Goal: Task Accomplishment & Management: Use online tool/utility

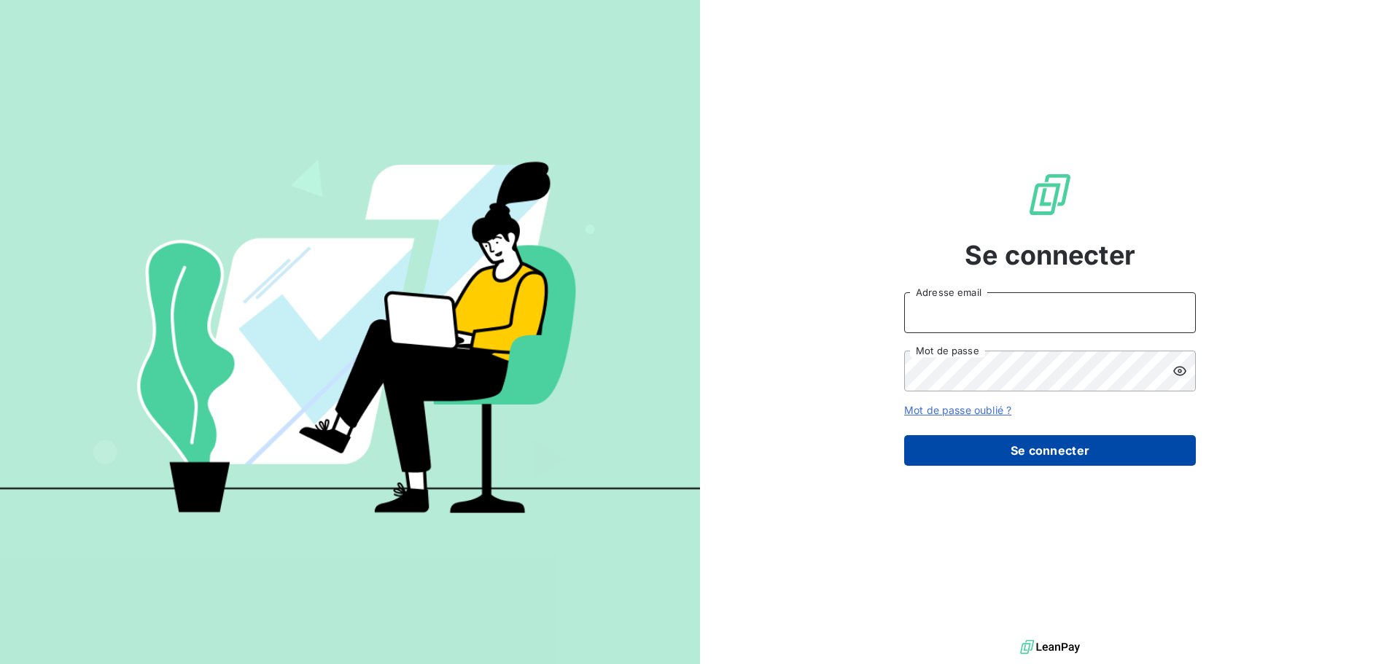
type input "[EMAIL_ADDRESS][DOMAIN_NAME]"
click at [985, 442] on button "Se connecter" at bounding box center [1050, 450] width 292 height 31
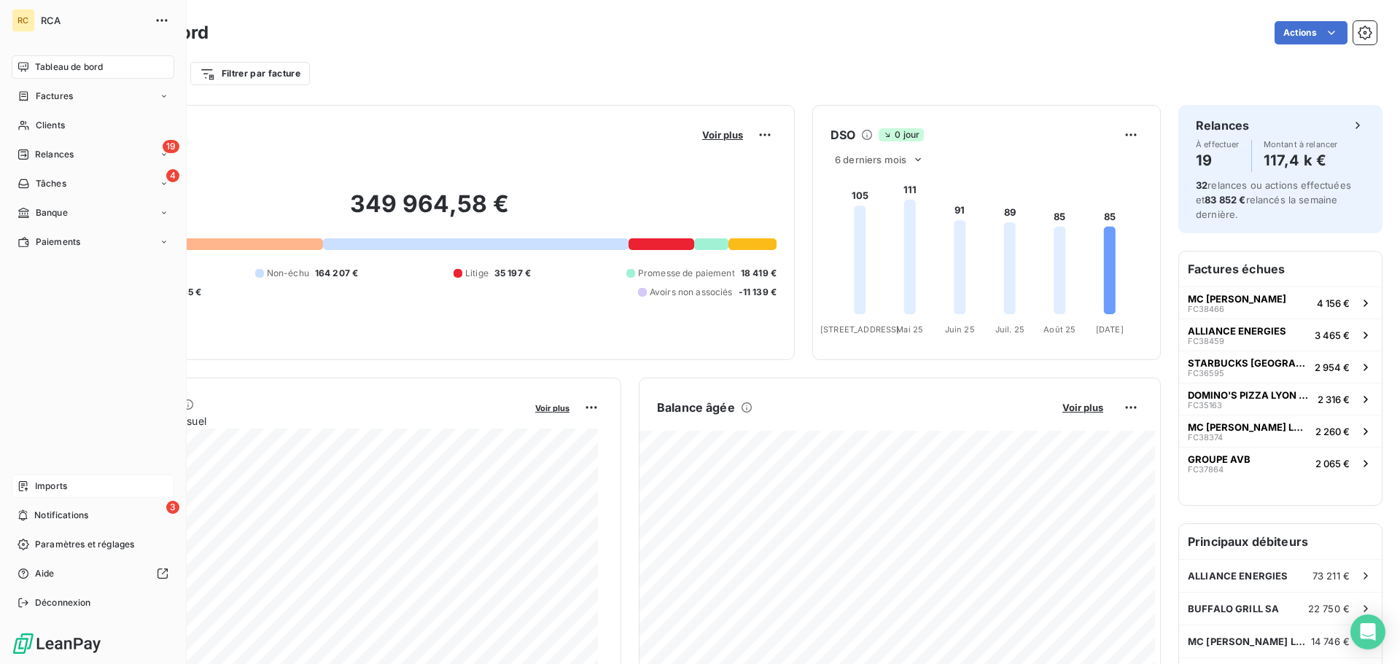
click at [58, 489] on span "Imports" at bounding box center [51, 486] width 32 height 13
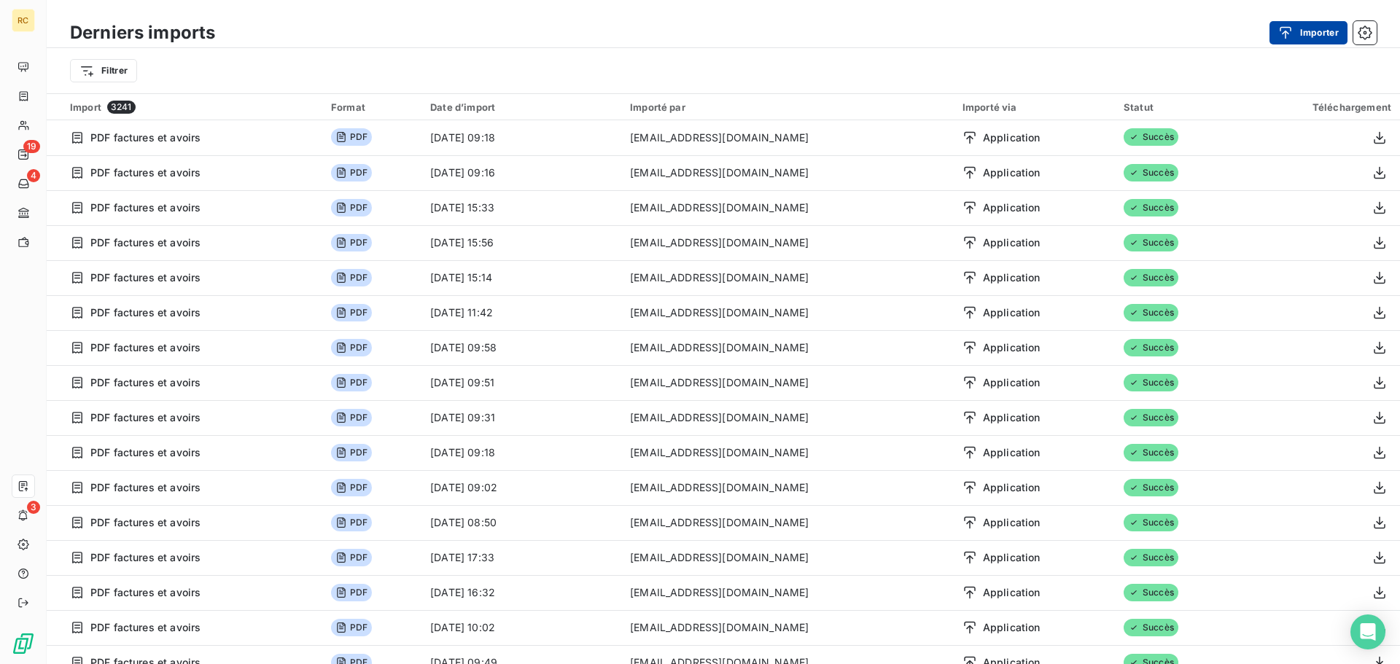
click at [1307, 37] on button "Importer" at bounding box center [1308, 32] width 78 height 23
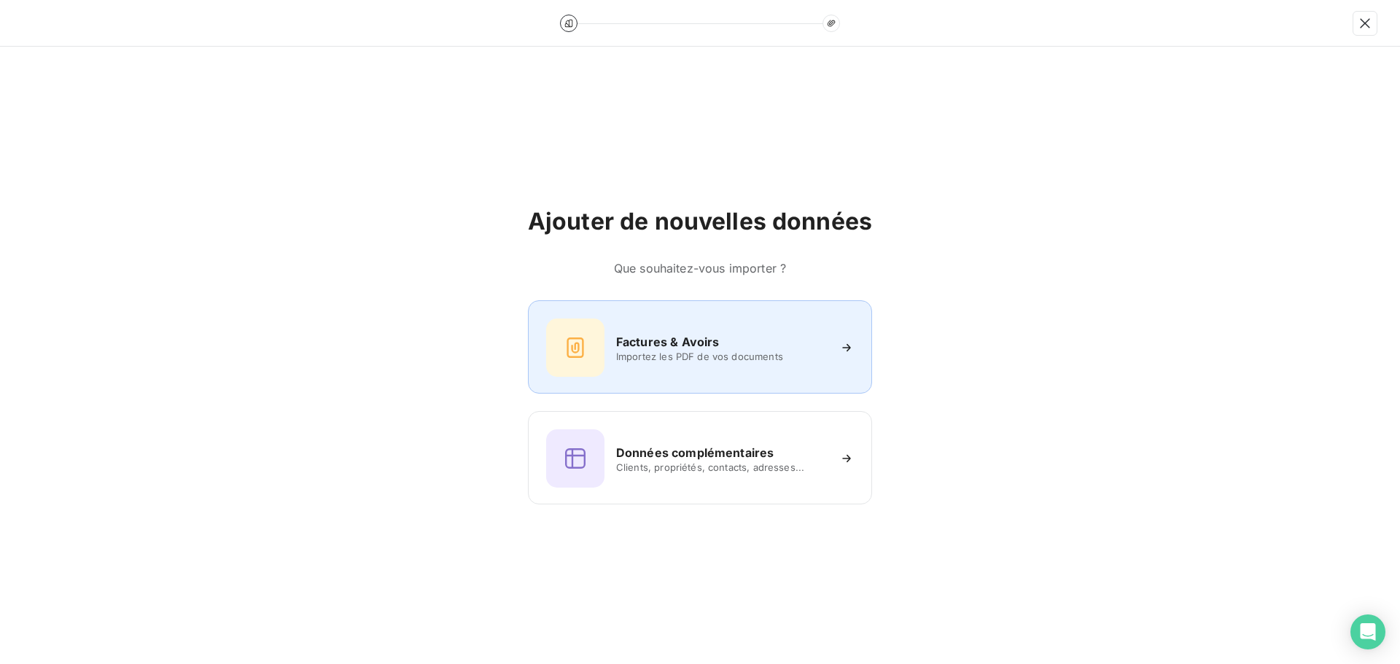
click at [777, 328] on div "Factures & Avoirs Importez les PDF de vos documents" at bounding box center [700, 348] width 308 height 58
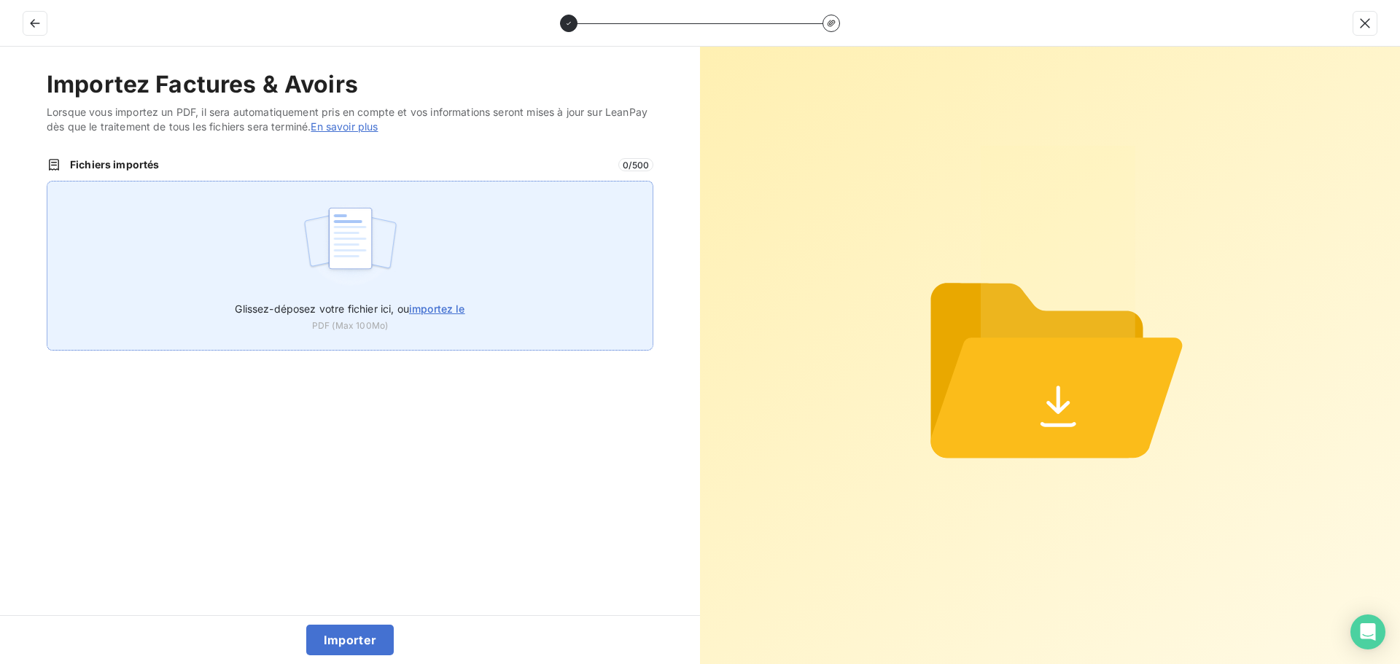
click at [395, 255] on img at bounding box center [350, 245] width 97 height 93
type input "C:\fakepath\FC38755.pdf"
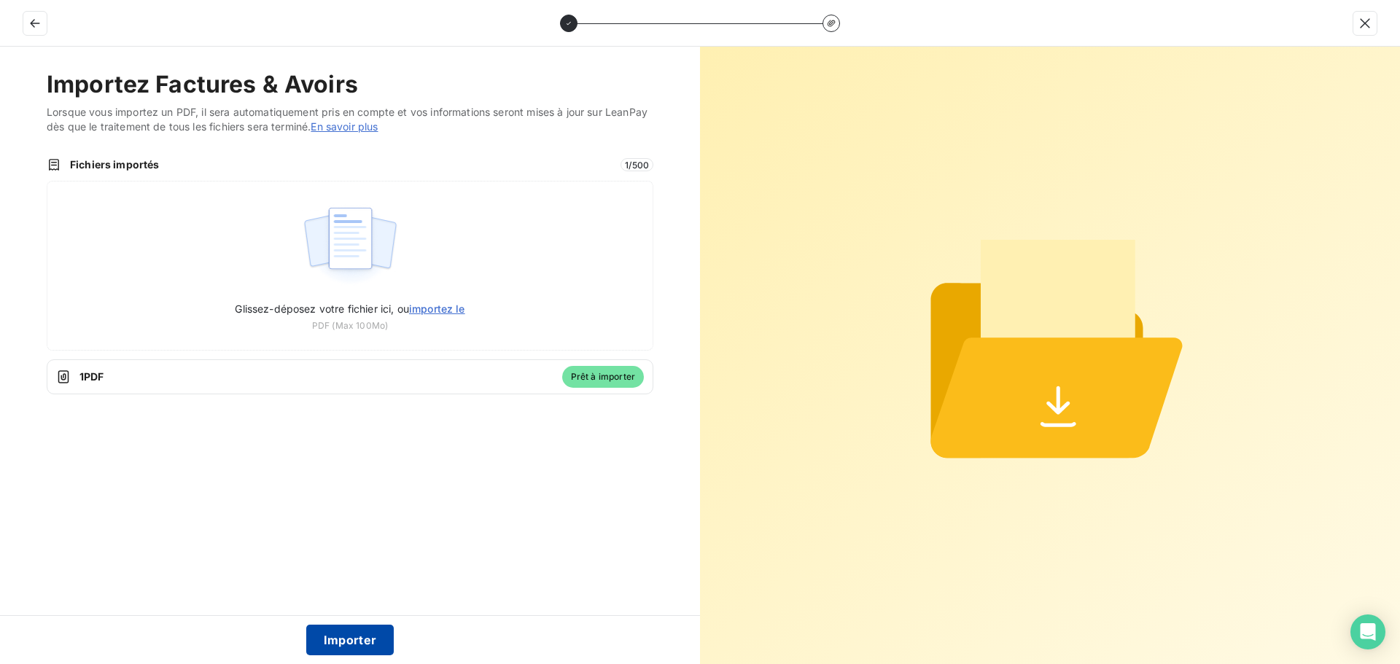
click at [356, 639] on button "Importer" at bounding box center [350, 640] width 88 height 31
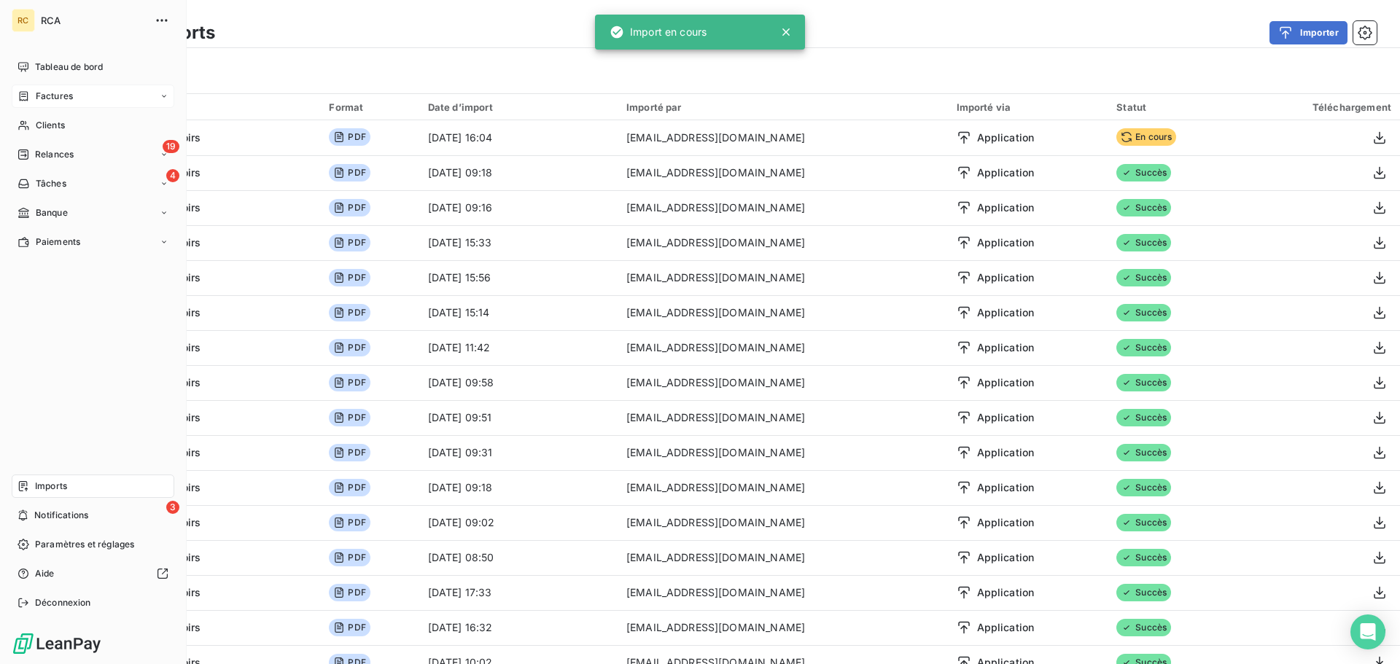
click at [50, 105] on div "Factures" at bounding box center [93, 96] width 163 height 23
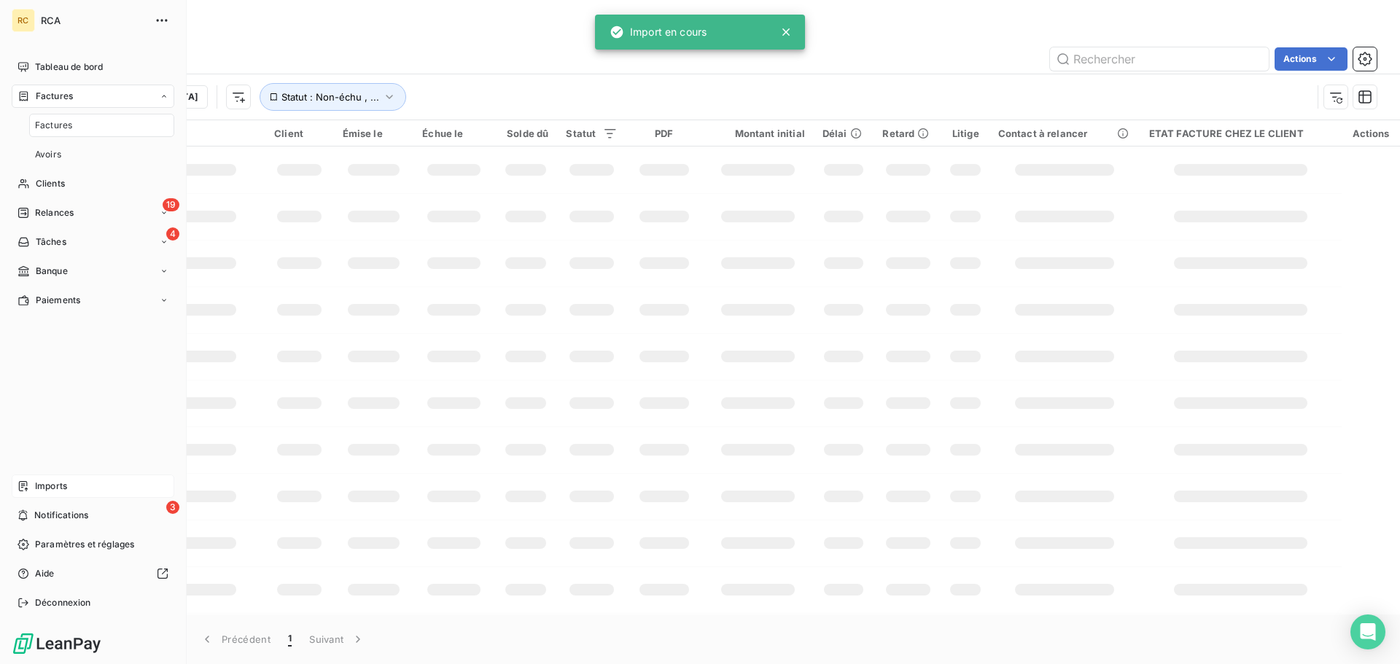
click at [49, 131] on span "Factures" at bounding box center [53, 125] width 37 height 13
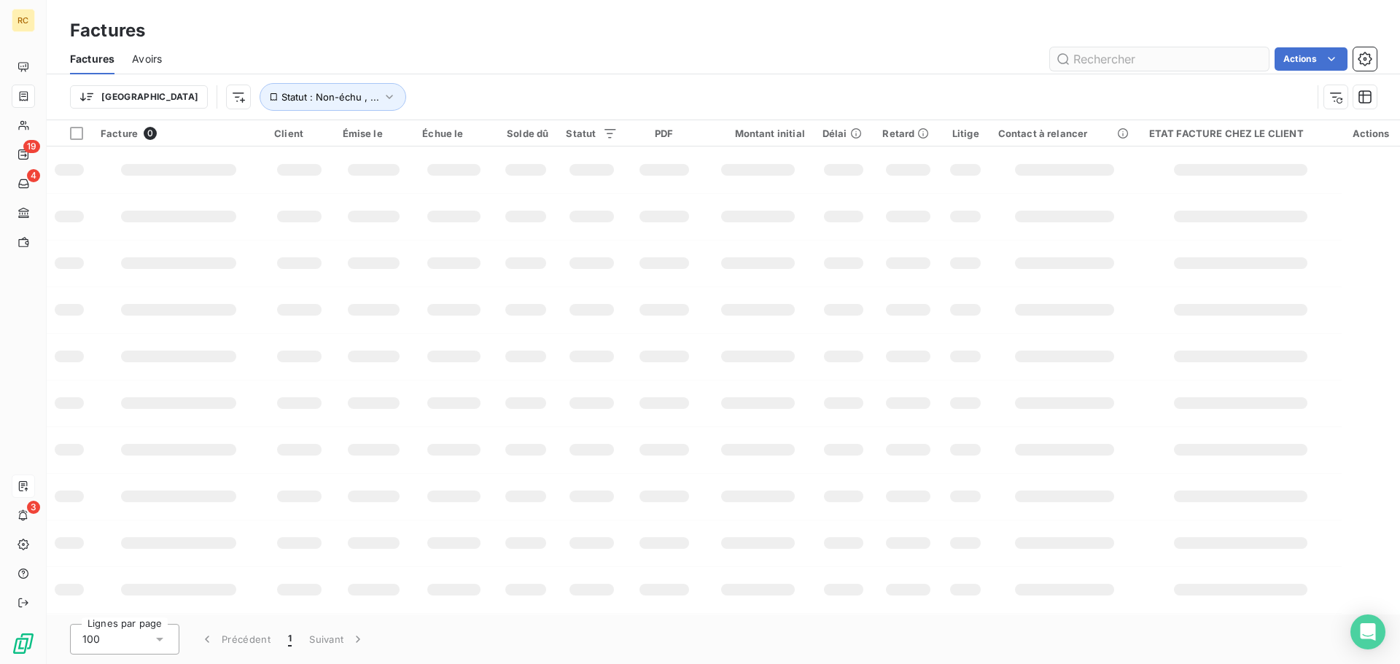
click at [1119, 63] on input "text" at bounding box center [1159, 58] width 219 height 23
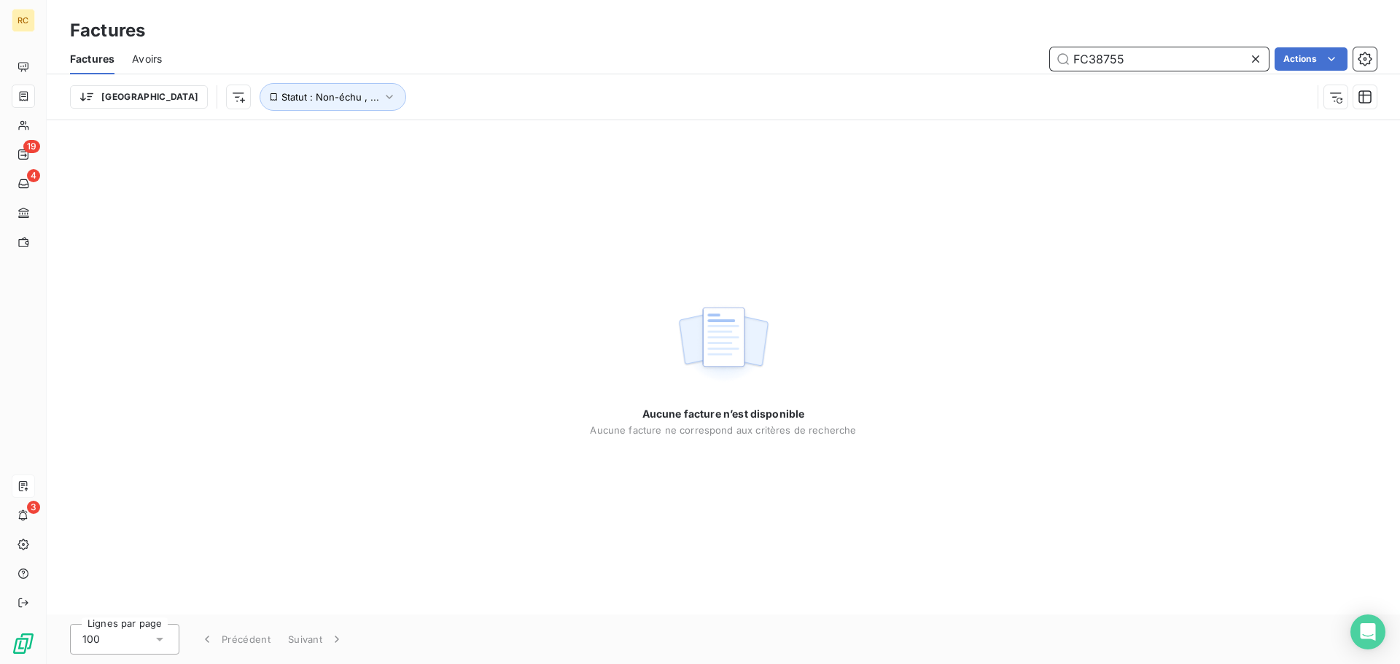
click at [1128, 66] on input "FC38755" at bounding box center [1159, 58] width 219 height 23
type input "FC38755"
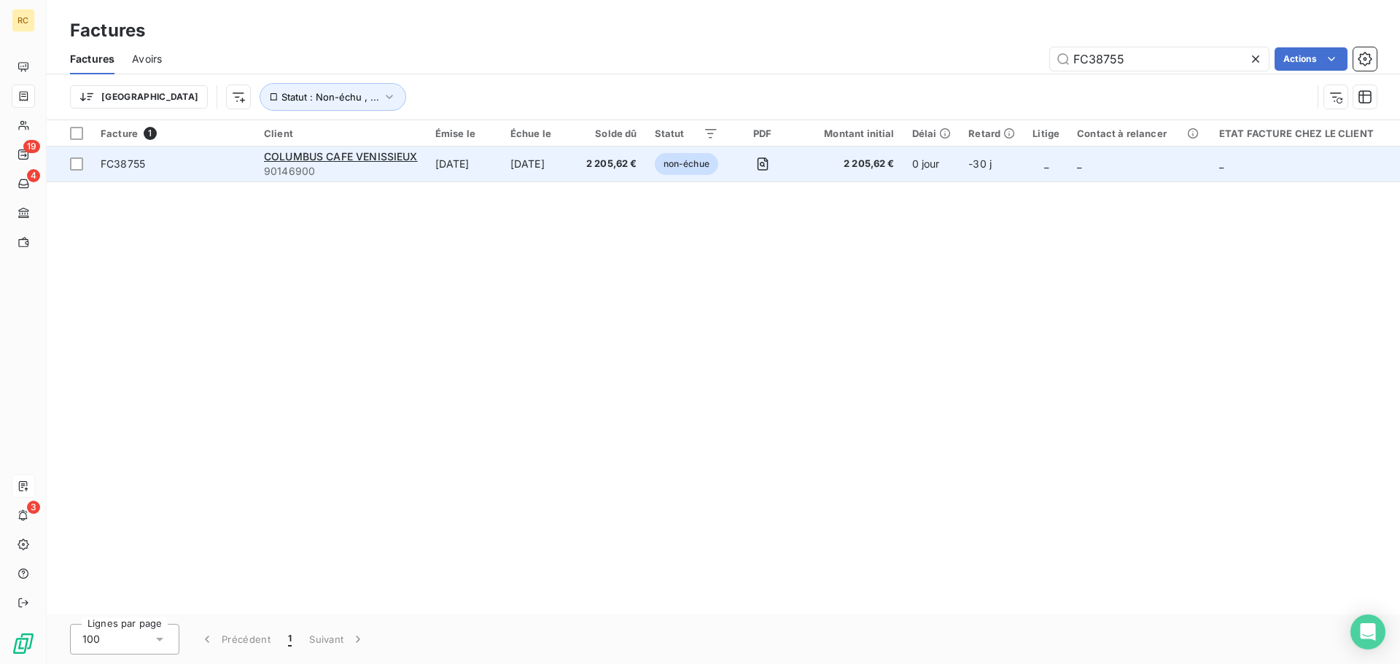
click at [513, 164] on td "[DATE]" at bounding box center [540, 164] width 76 height 35
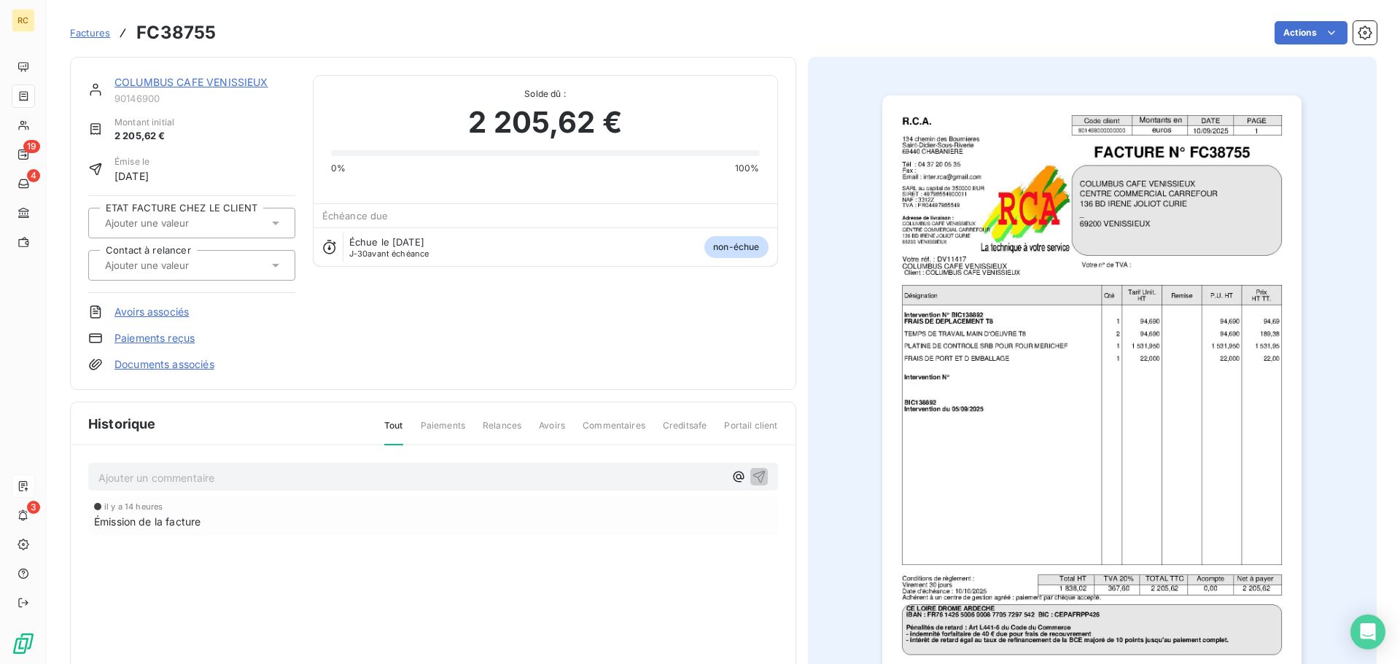
click at [95, 36] on span "Factures" at bounding box center [90, 33] width 40 height 12
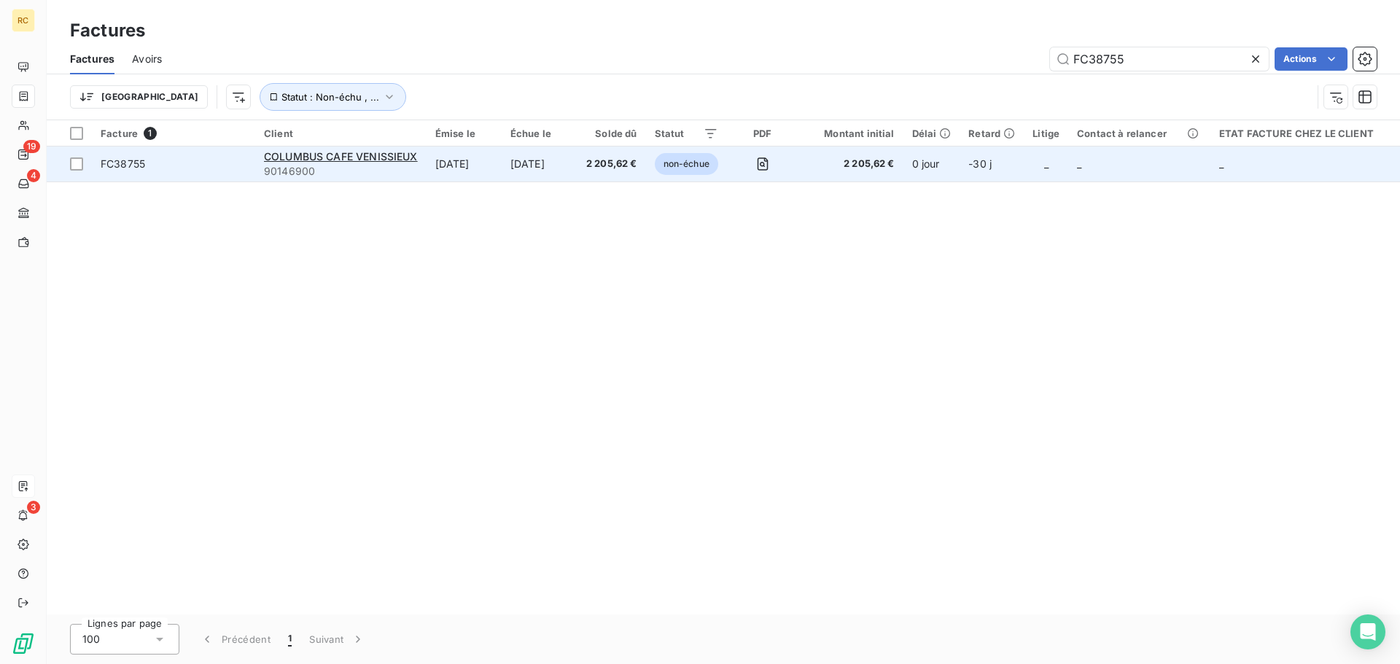
click at [496, 164] on td "[DATE]" at bounding box center [464, 164] width 75 height 35
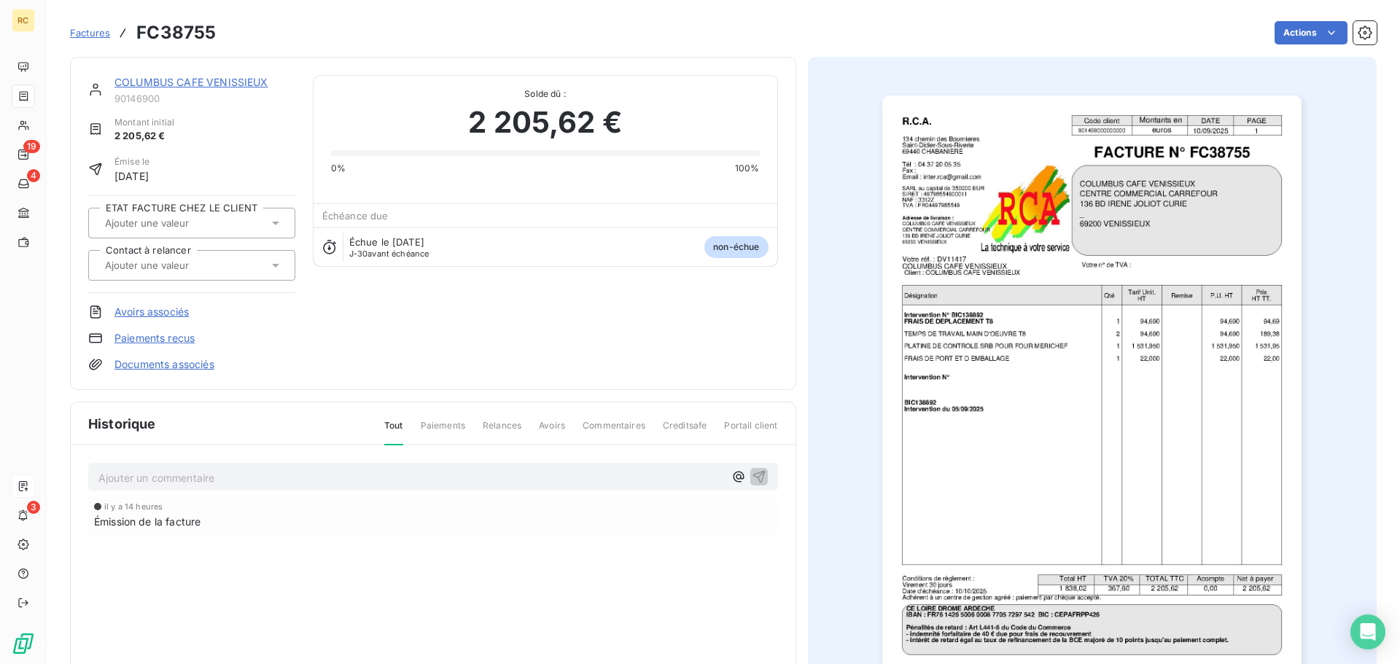
click at [181, 363] on link "Documents associés" at bounding box center [164, 364] width 100 height 15
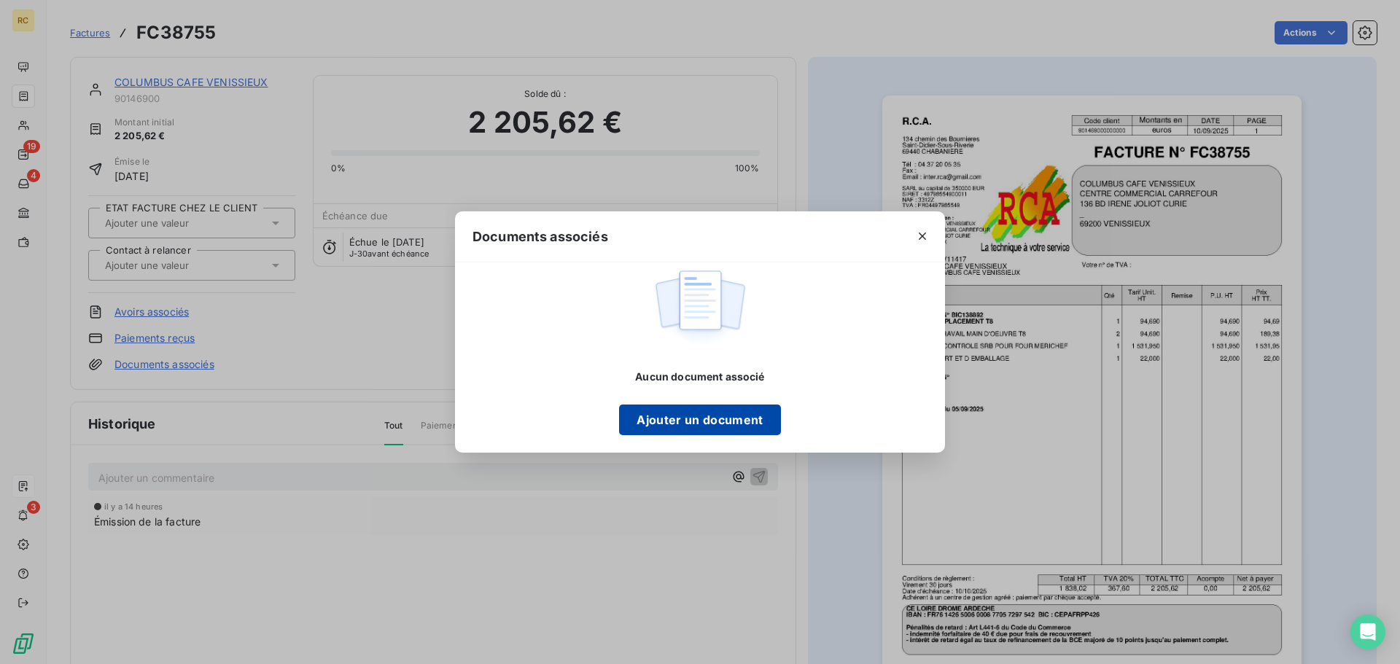
click at [668, 418] on button "Ajouter un document" at bounding box center [699, 420] width 161 height 31
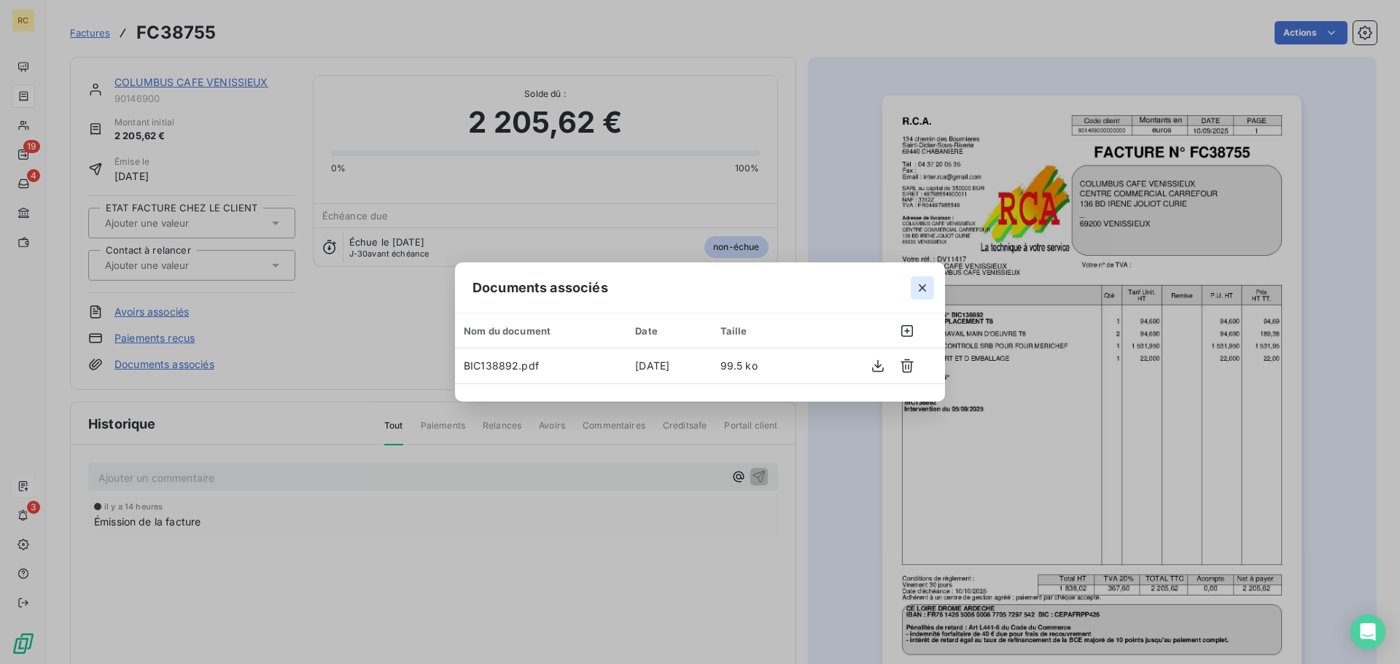
click at [930, 284] on button "button" at bounding box center [922, 287] width 23 height 23
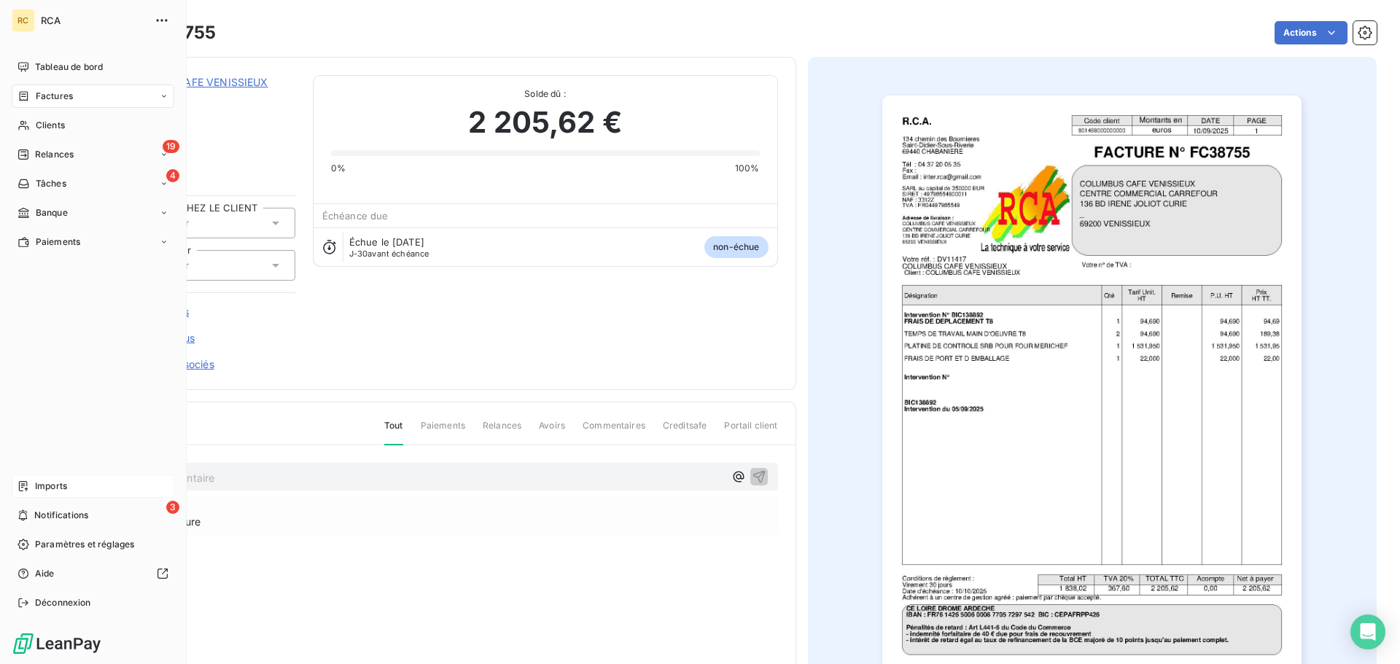
click at [50, 489] on span "Imports" at bounding box center [51, 486] width 32 height 13
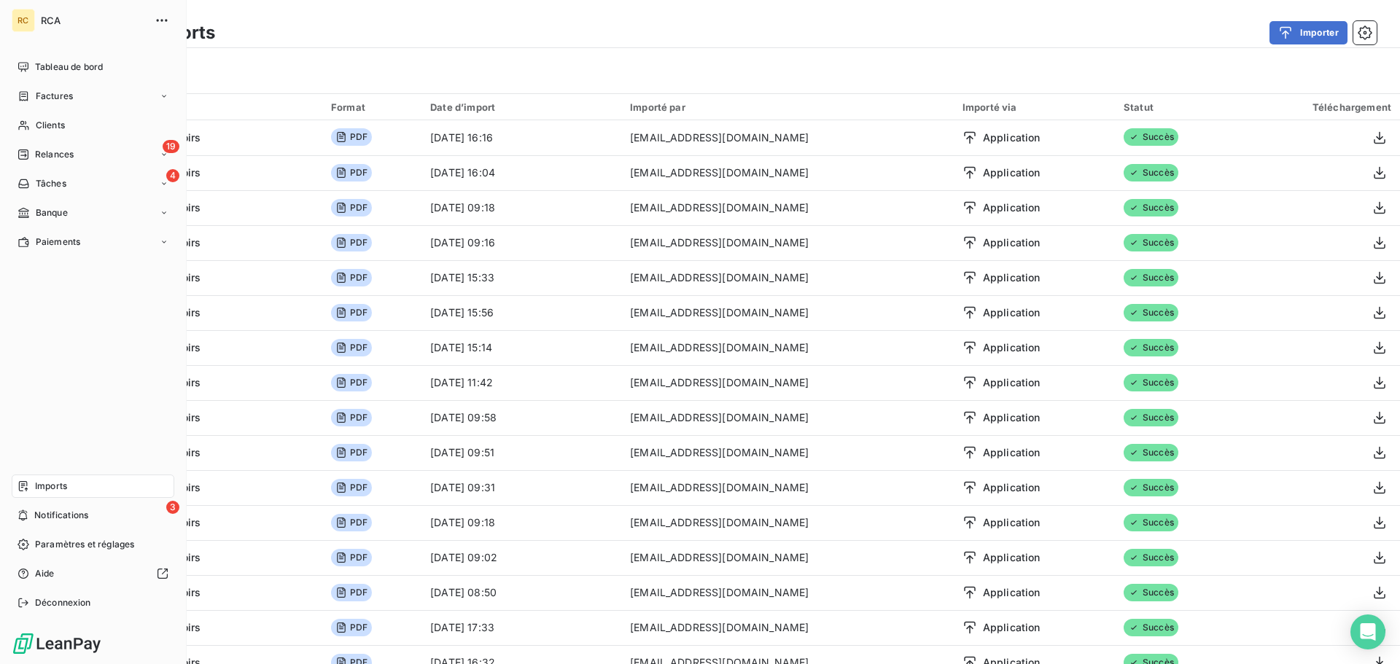
click at [63, 489] on span "Imports" at bounding box center [51, 486] width 32 height 13
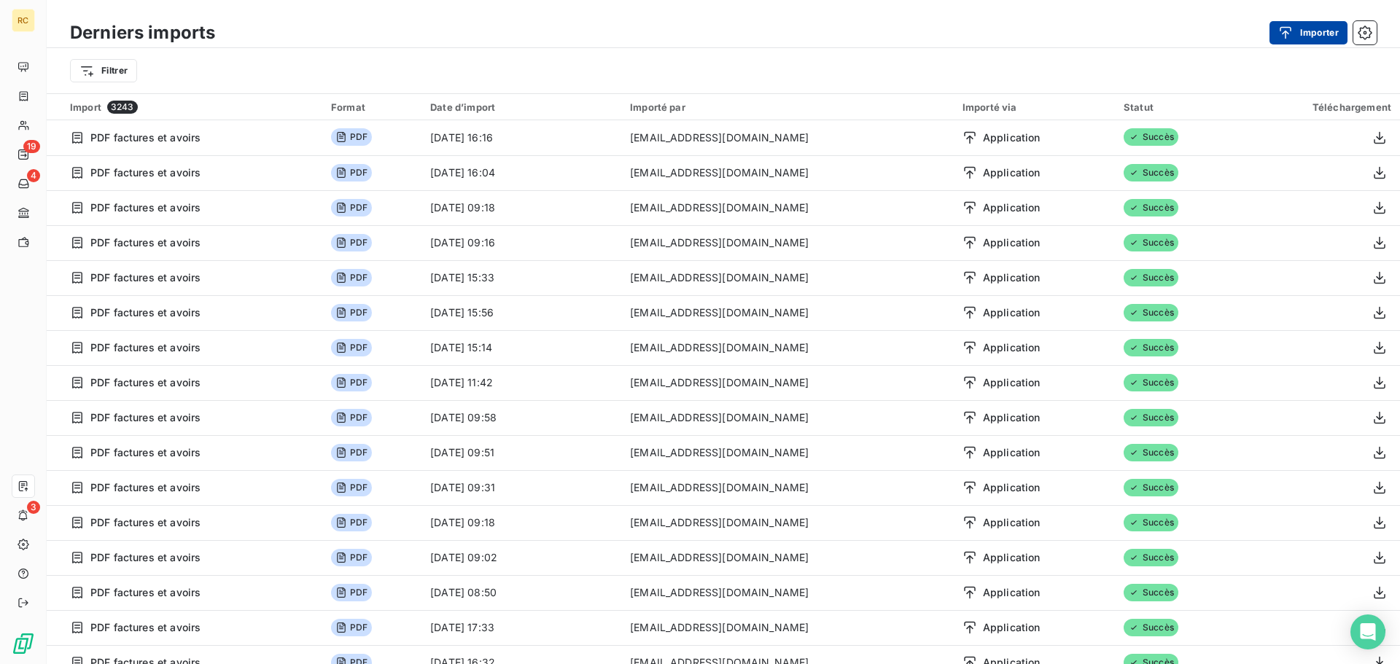
click at [1298, 35] on div "button" at bounding box center [1289, 33] width 22 height 15
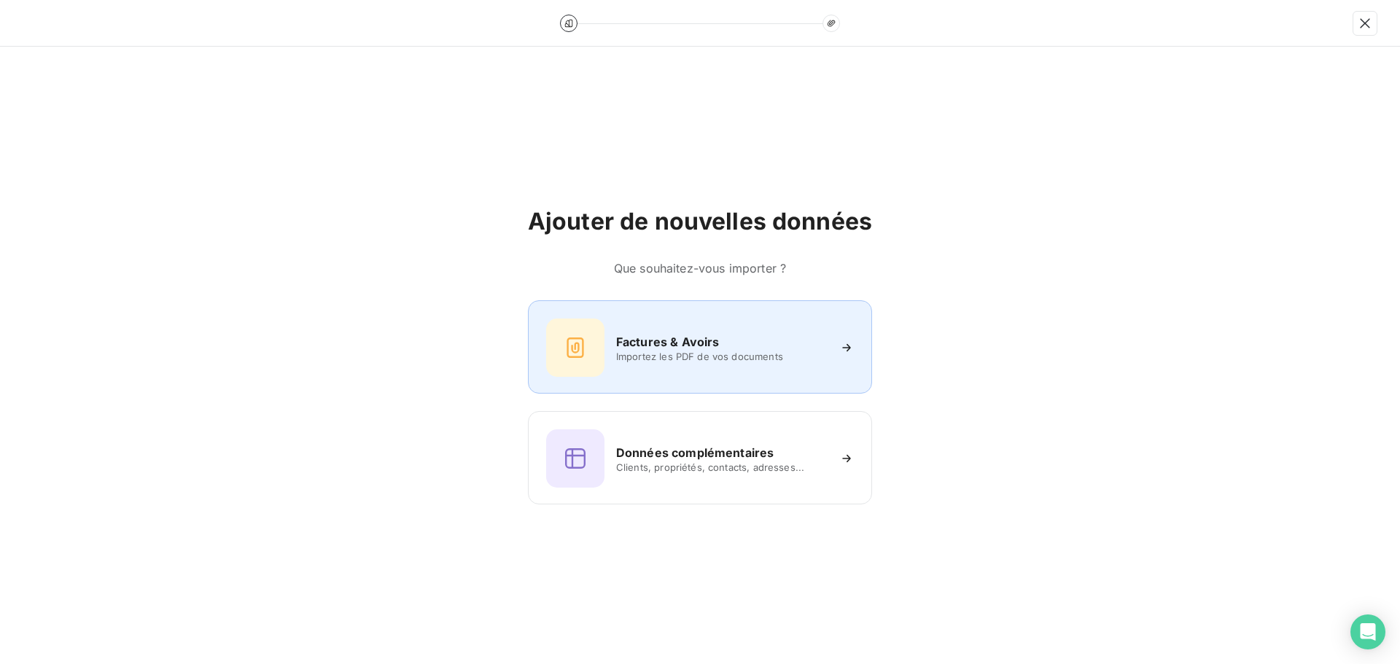
click at [682, 332] on div "Factures & Avoirs Importez les PDF de vos documents" at bounding box center [700, 348] width 308 height 58
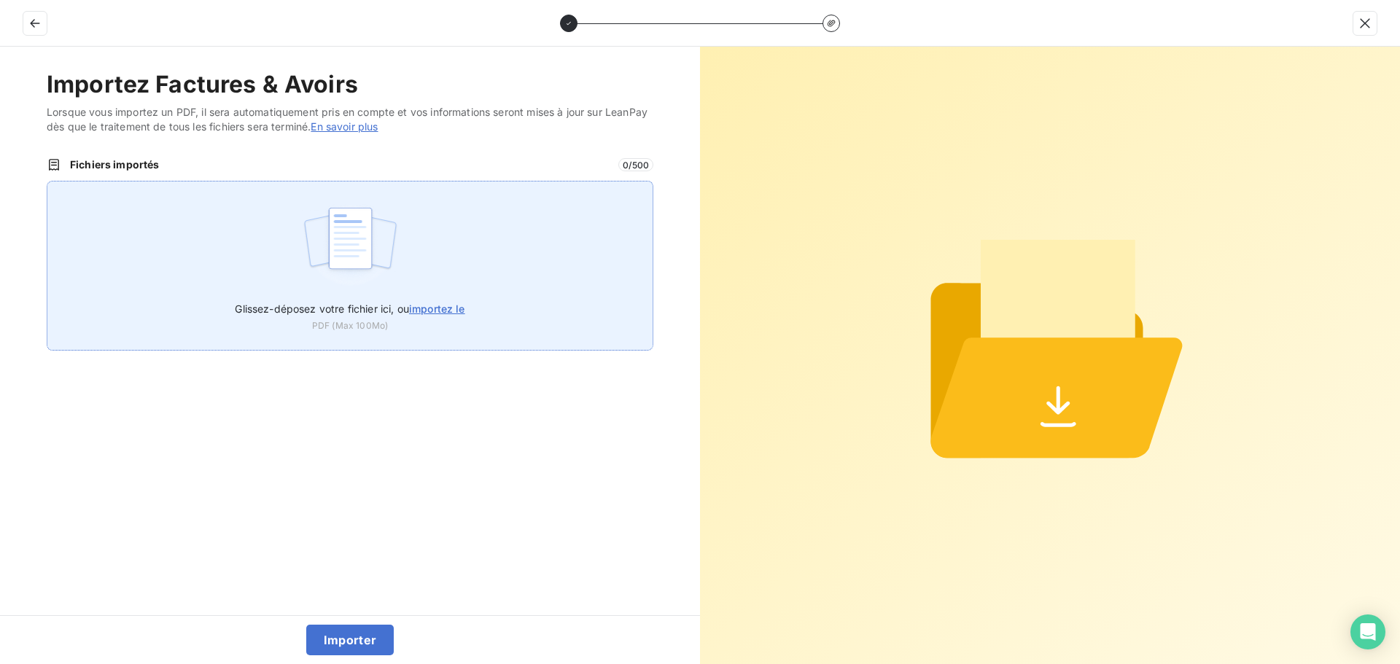
click at [252, 257] on div "Glissez-déposez votre fichier ici, ou importez le PDF (Max 100Mo)" at bounding box center [350, 266] width 607 height 170
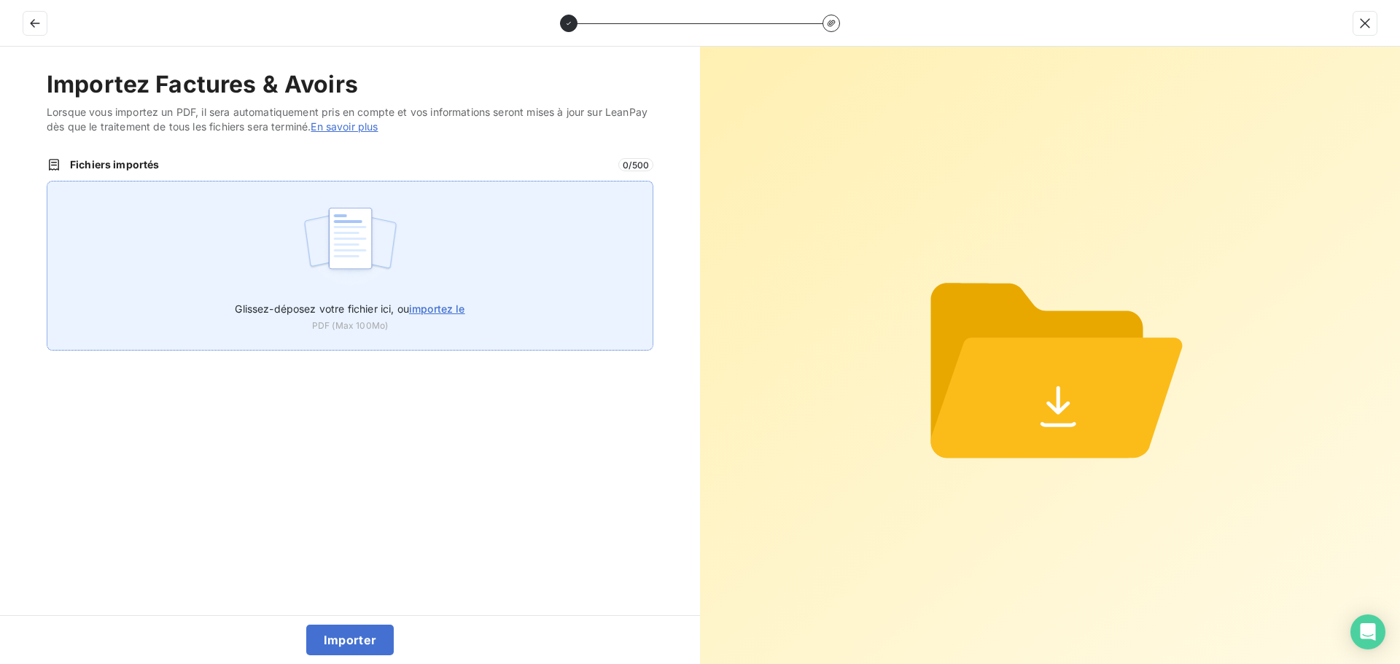
type input "C:\fakepath\FC38757.pdf"
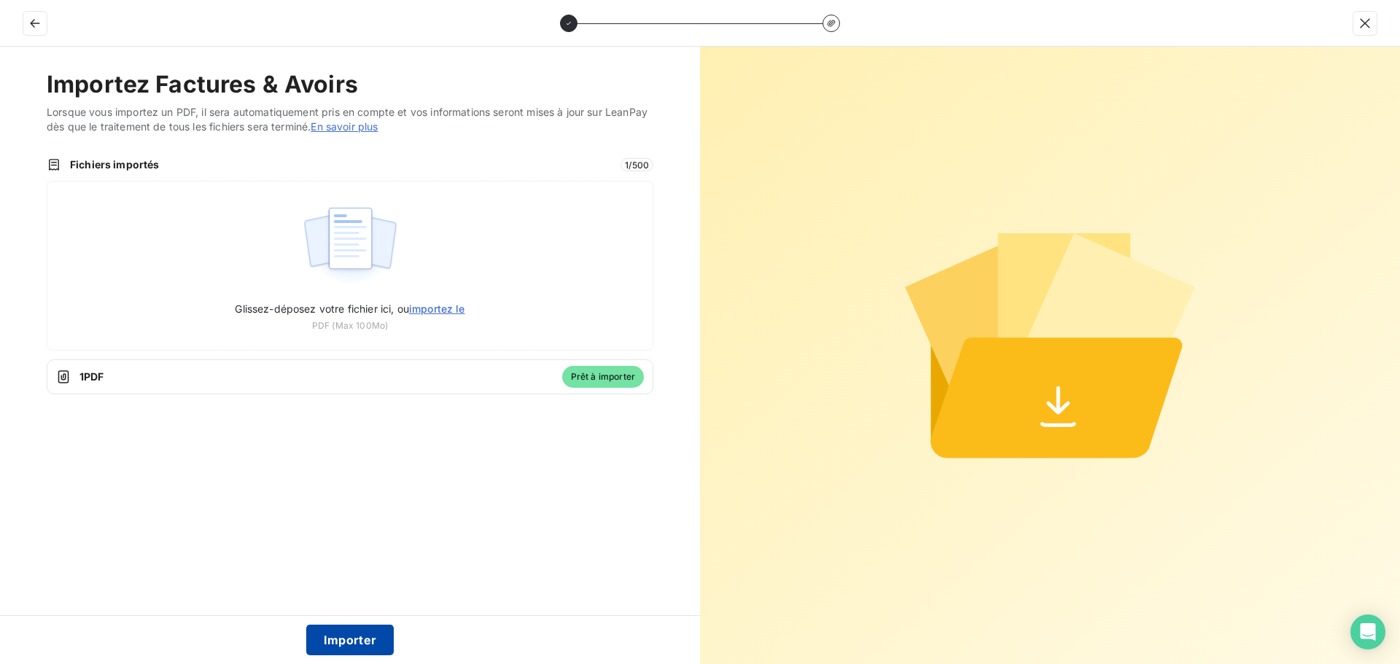
click at [344, 640] on button "Importer" at bounding box center [350, 640] width 88 height 31
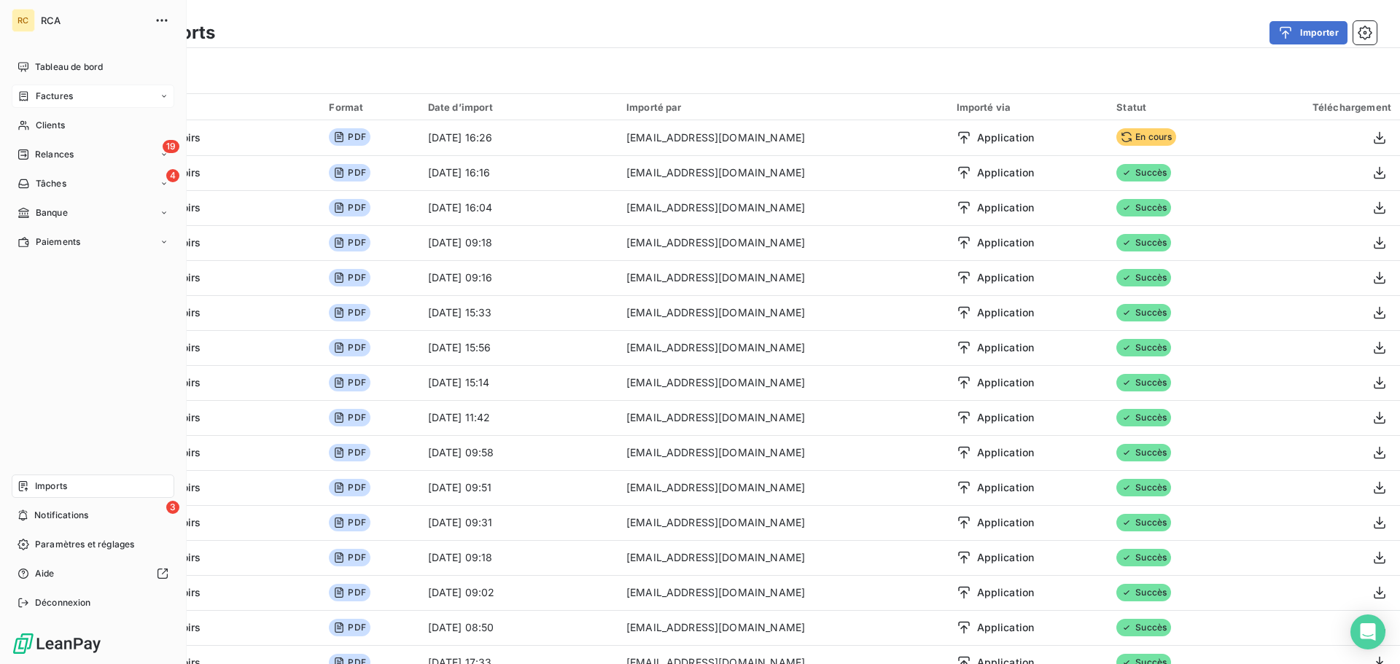
click at [51, 95] on span "Factures" at bounding box center [54, 96] width 37 height 13
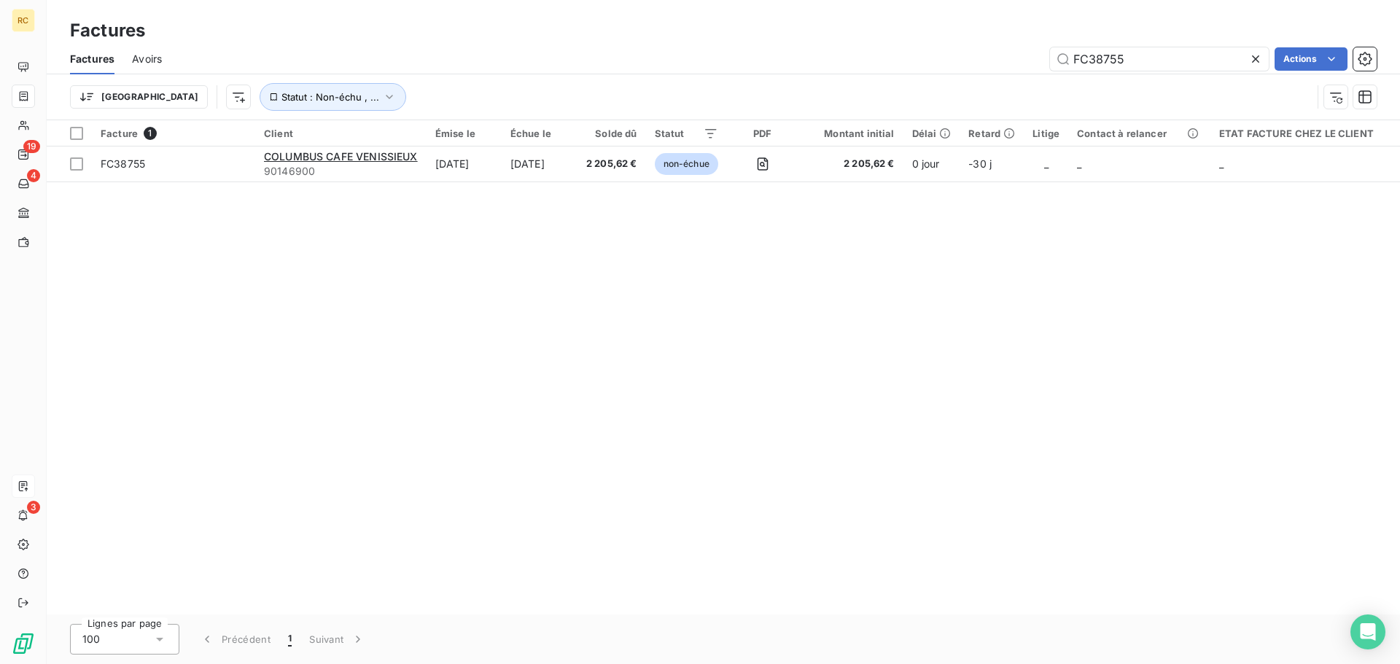
drag, startPoint x: 1138, startPoint y: 58, endPoint x: 1030, endPoint y: 61, distance: 108.0
click at [1030, 61] on div "FC38755 Actions" at bounding box center [777, 58] width 1197 height 23
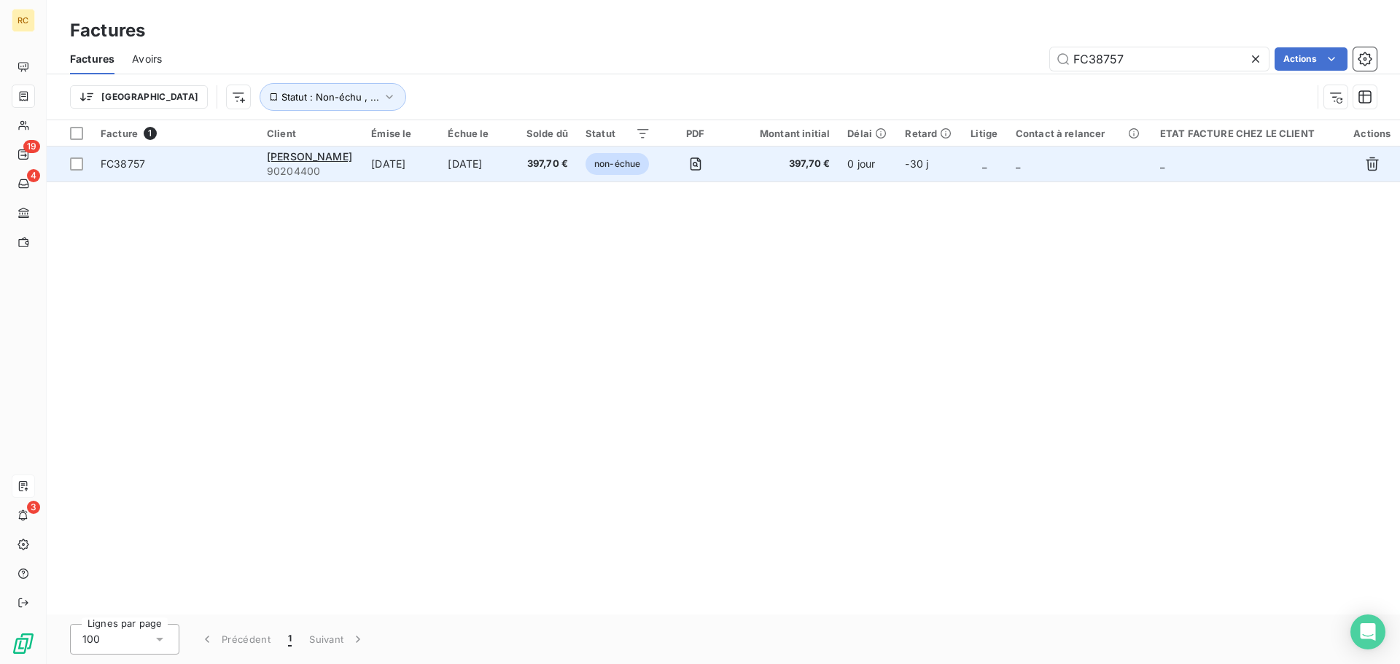
type input "FC38757"
click at [362, 168] on td "[DATE]" at bounding box center [400, 164] width 77 height 35
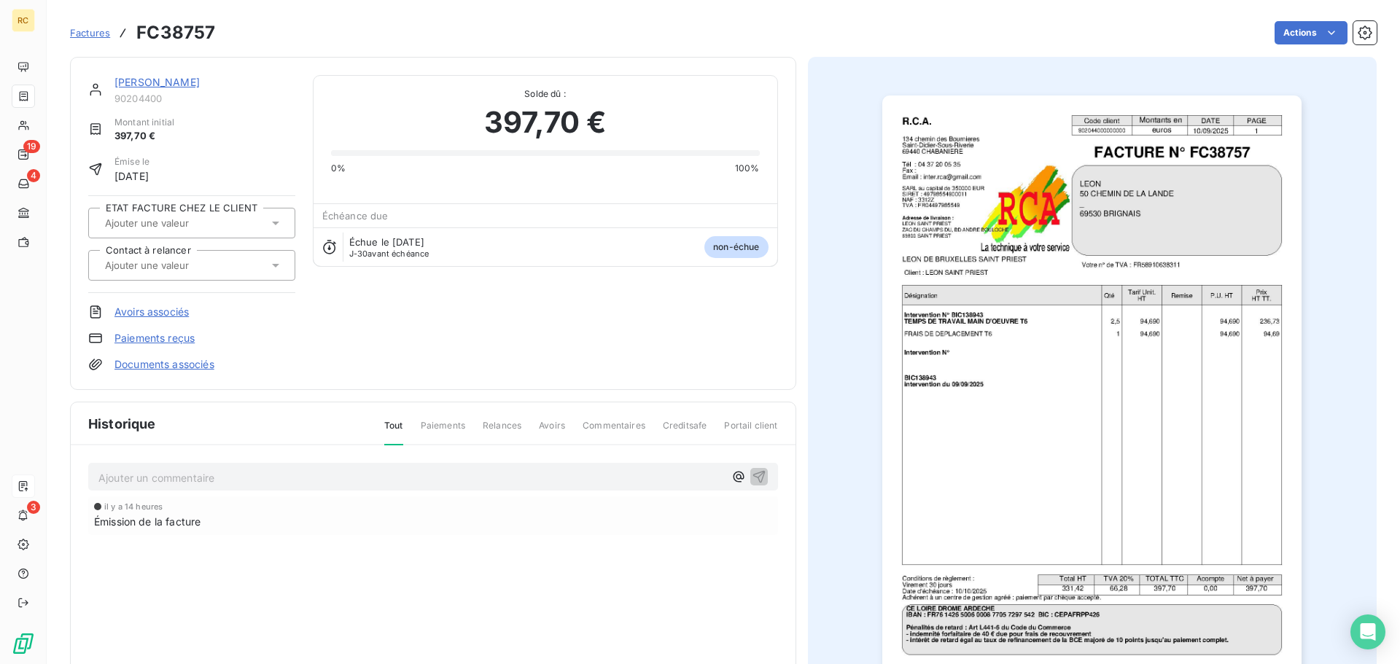
click at [158, 367] on link "Documents associés" at bounding box center [164, 364] width 100 height 15
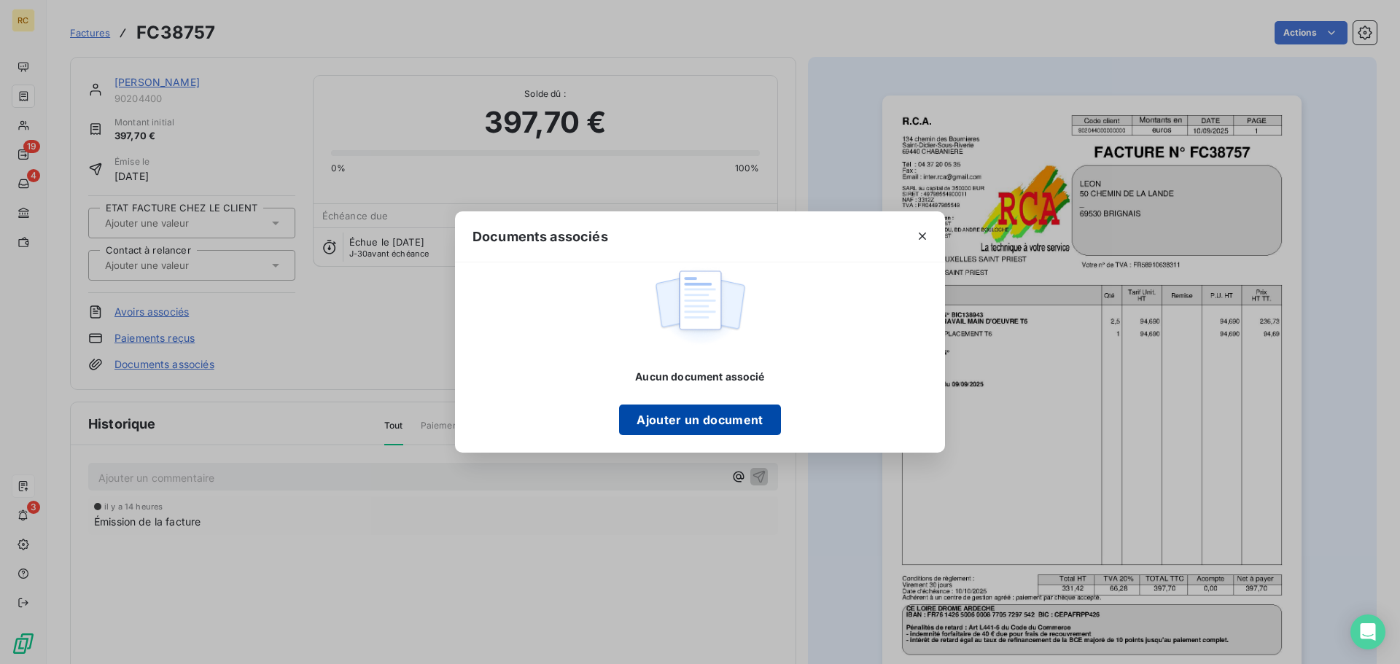
click at [700, 413] on button "Ajouter un document" at bounding box center [699, 420] width 161 height 31
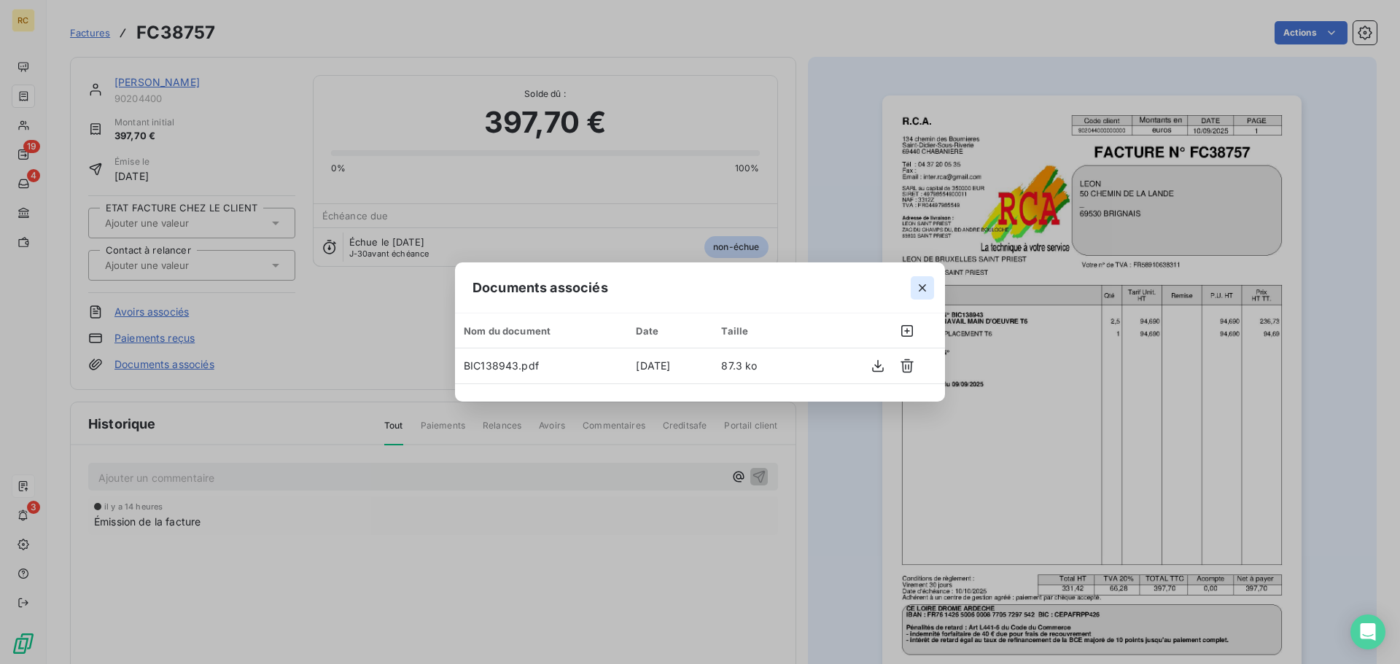
click at [923, 293] on icon "button" at bounding box center [922, 288] width 15 height 15
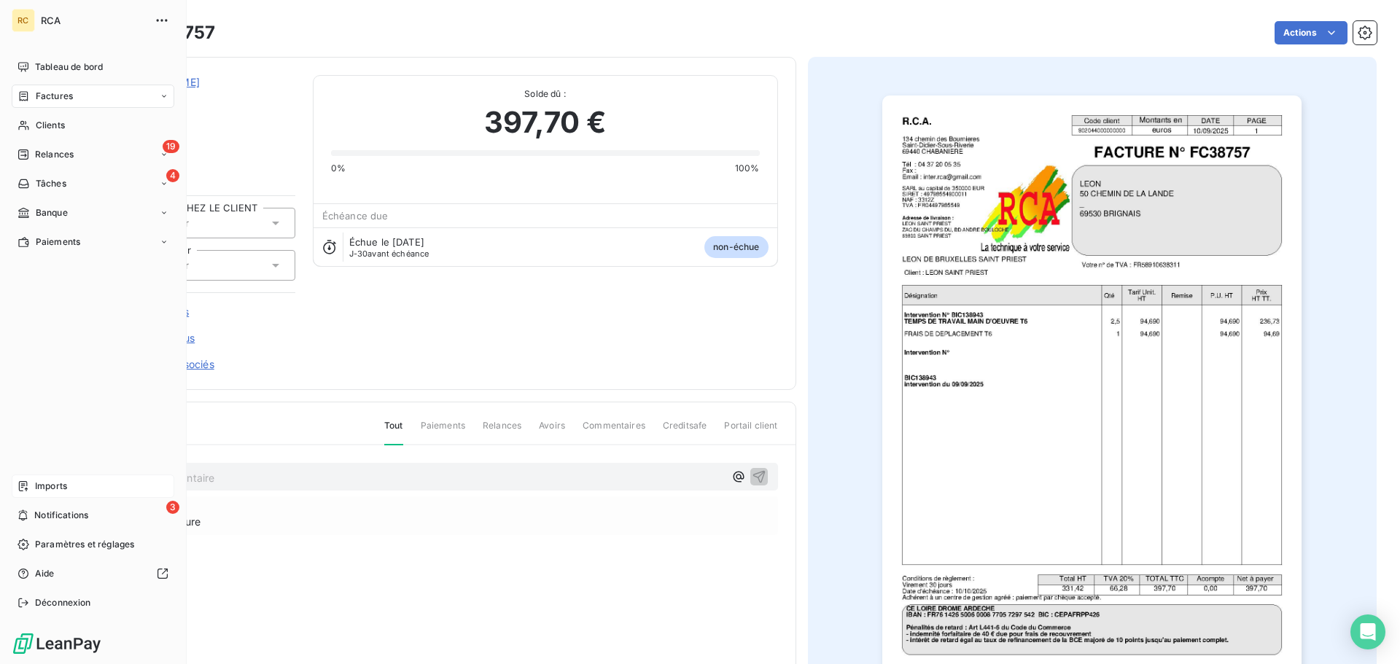
click at [24, 486] on icon at bounding box center [23, 486] width 9 height 10
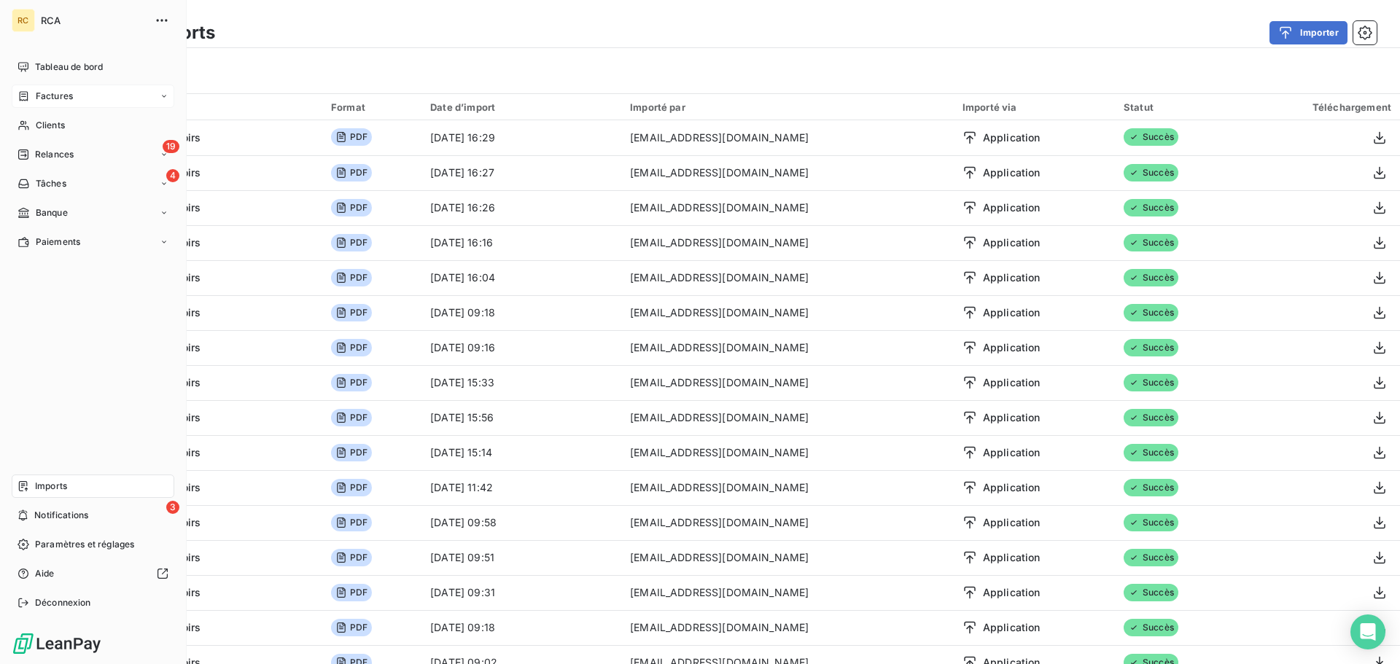
click at [50, 487] on span "Imports" at bounding box center [51, 486] width 32 height 13
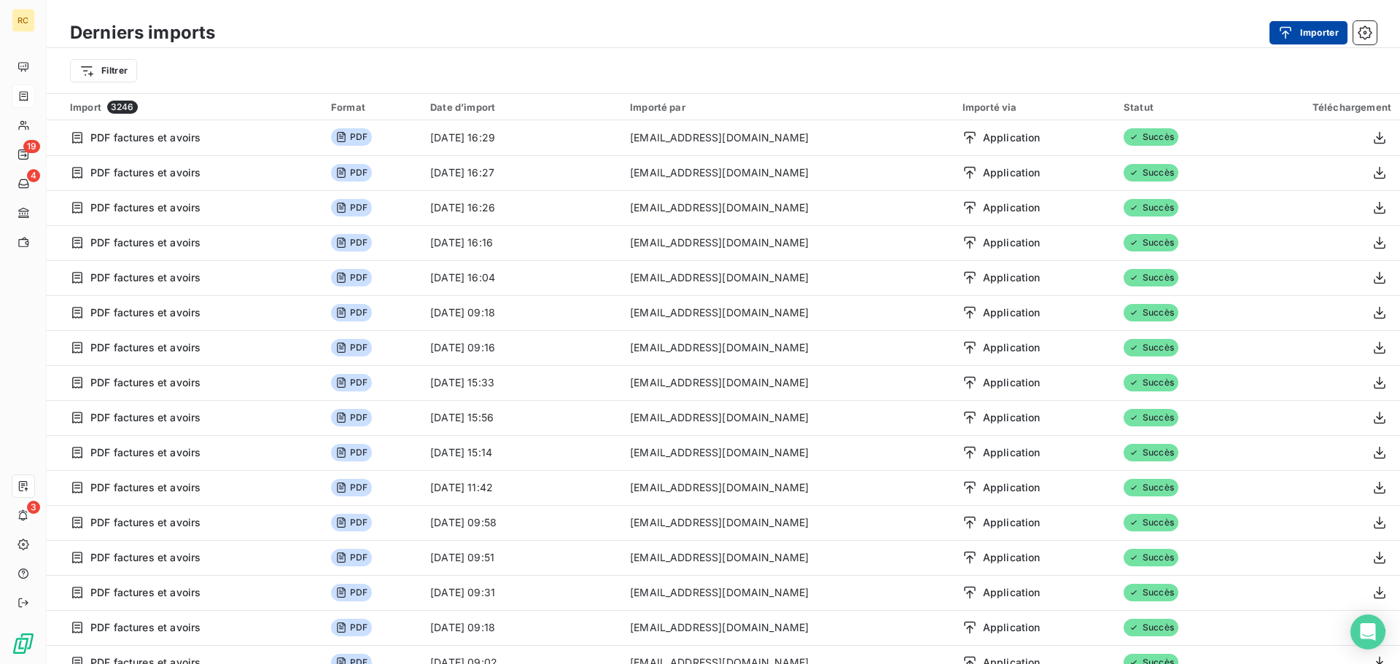
click at [1315, 31] on button "Importer" at bounding box center [1308, 32] width 78 height 23
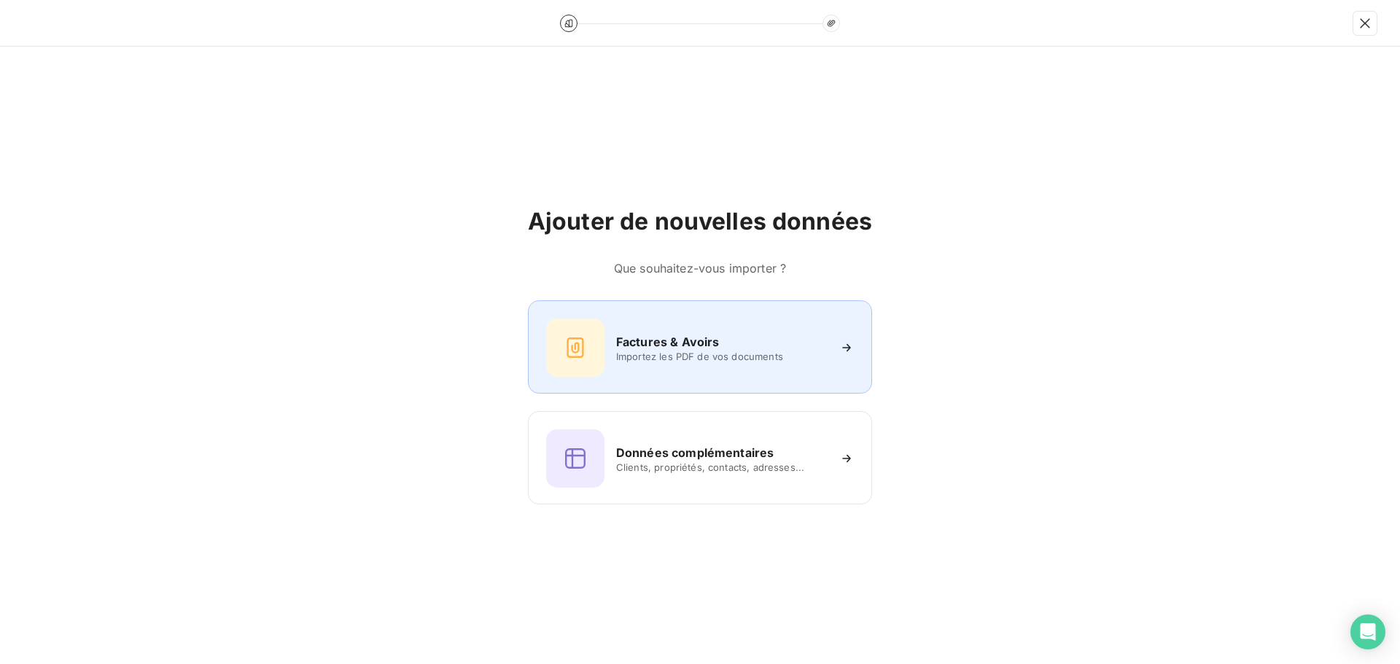
click at [682, 328] on div "Factures & Avoirs Importez les PDF de vos documents" at bounding box center [700, 348] width 308 height 58
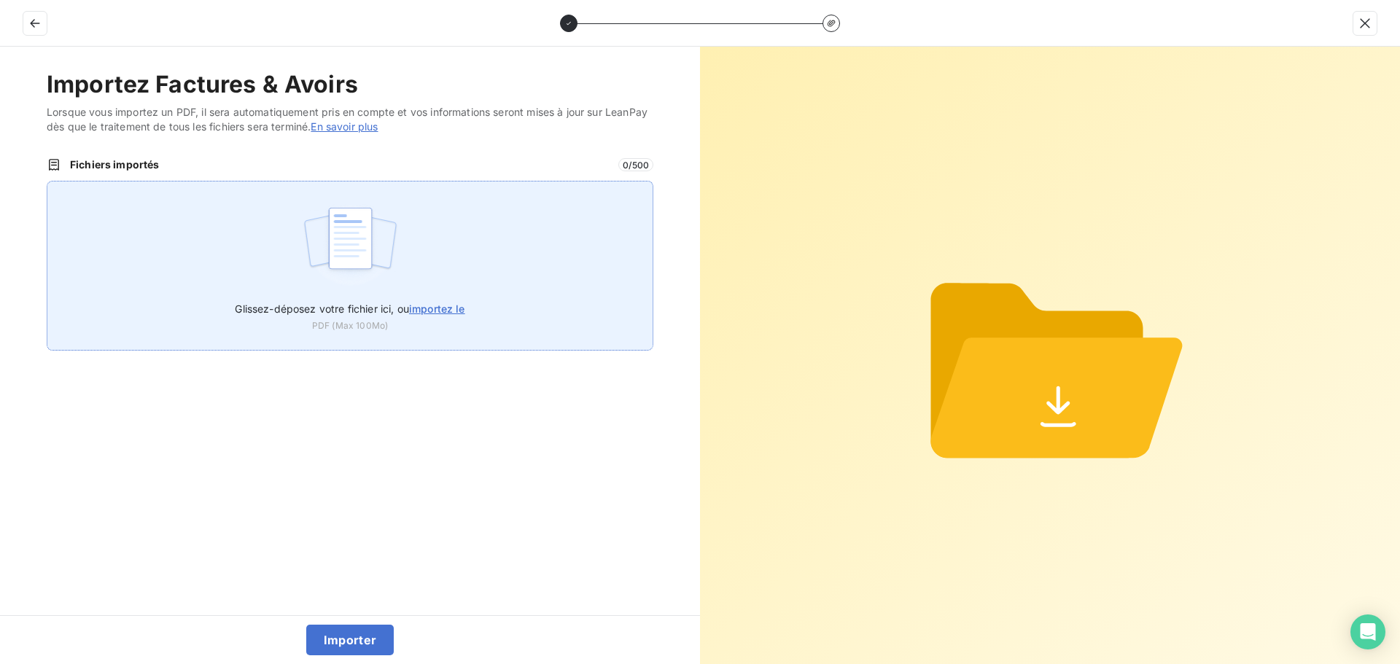
click at [359, 252] on img at bounding box center [350, 245] width 97 height 93
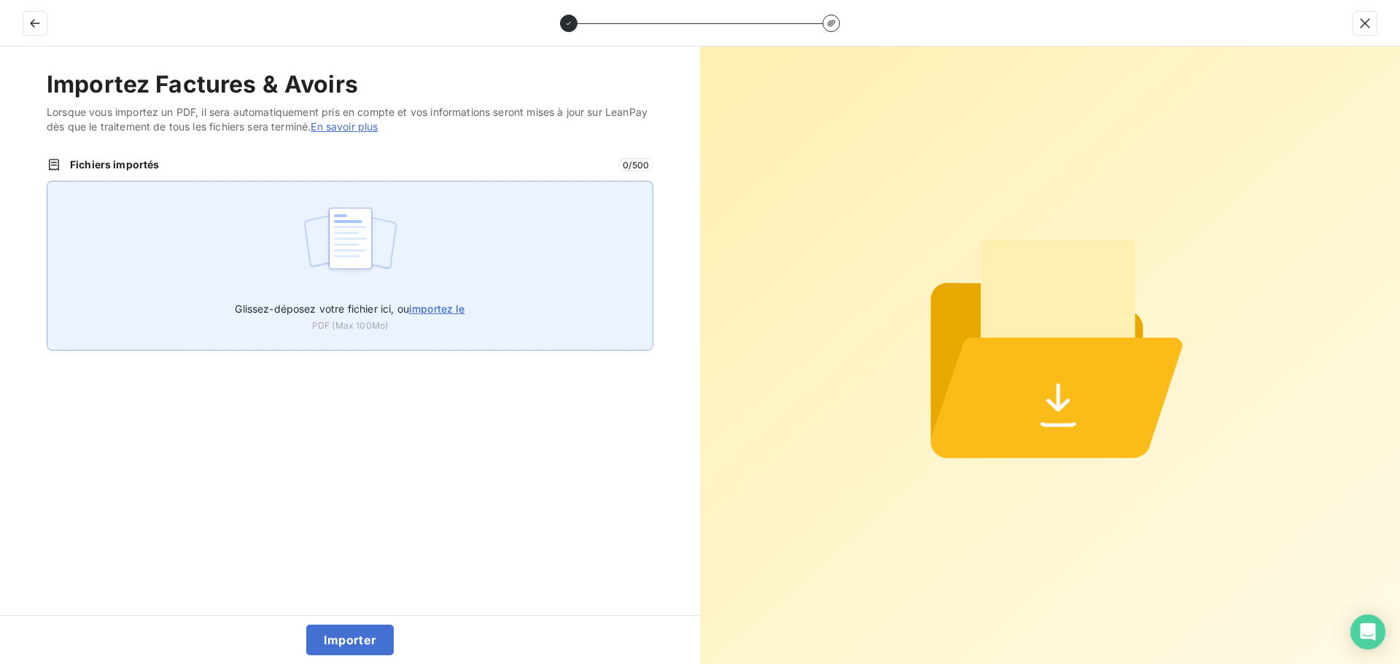
type input "C:\fakepath\FC38760.pdf"
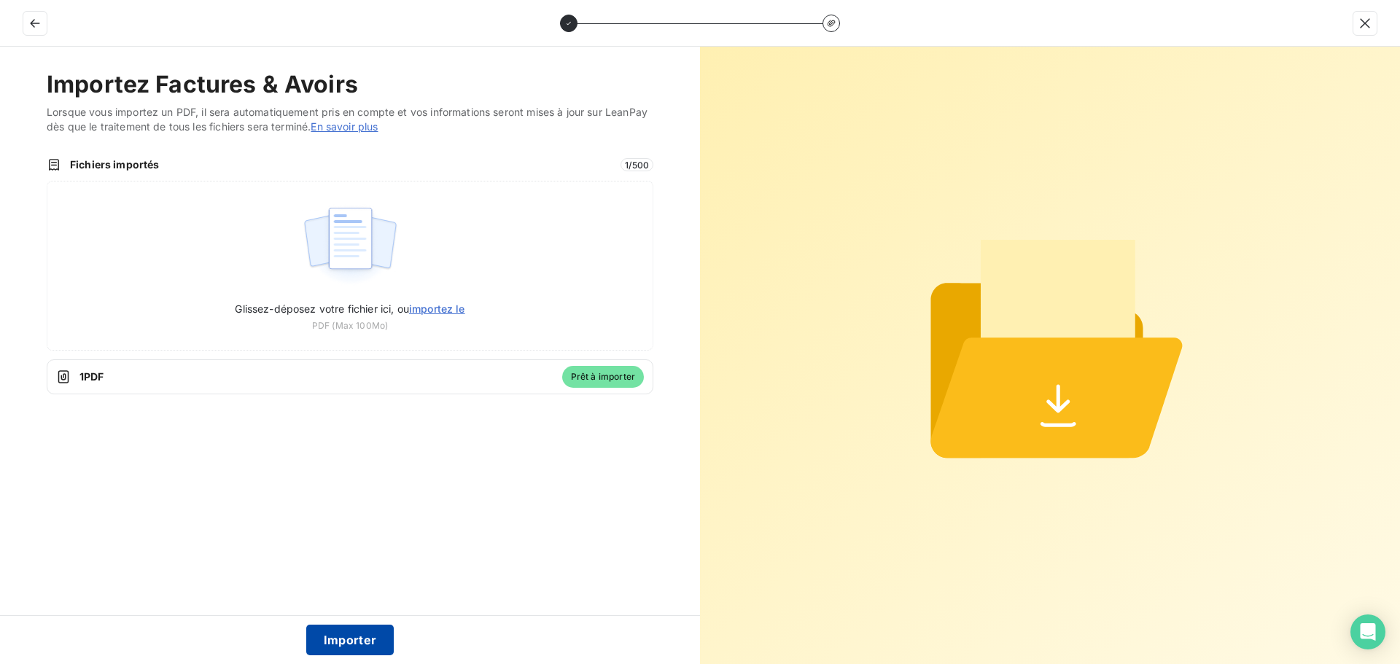
click at [351, 634] on button "Importer" at bounding box center [350, 640] width 88 height 31
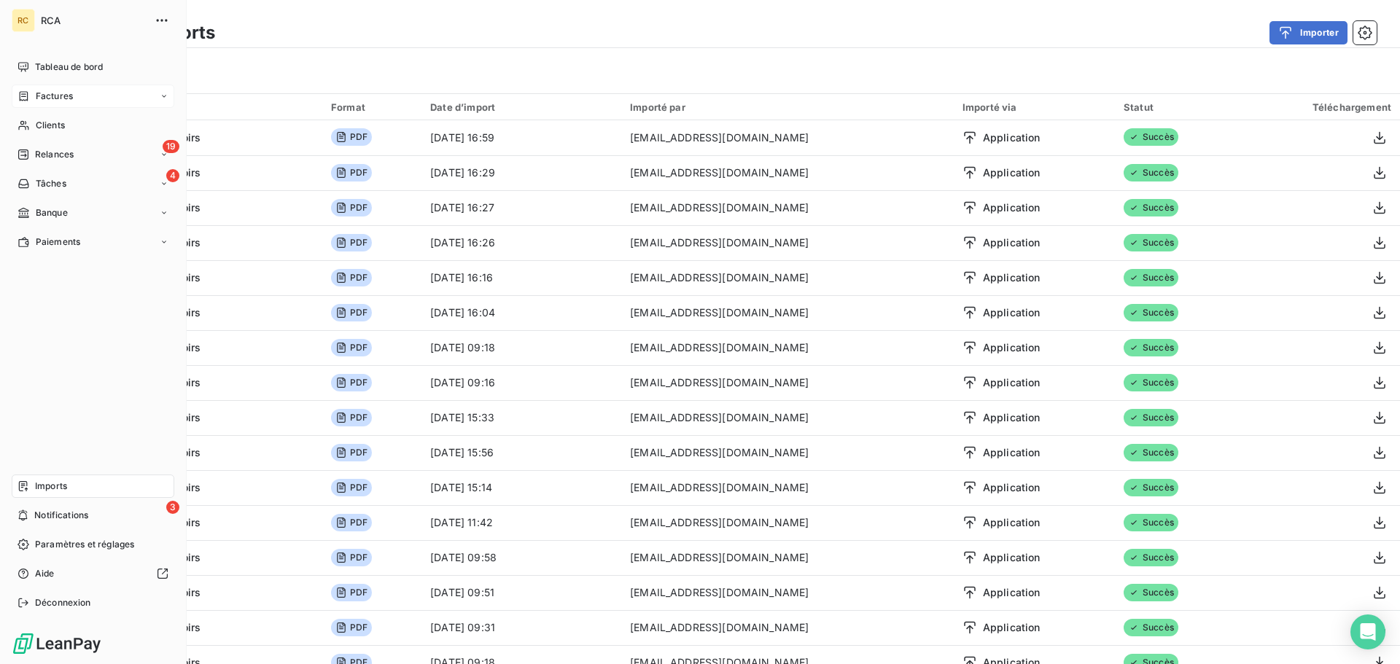
click at [67, 96] on span "Factures" at bounding box center [54, 96] width 37 height 13
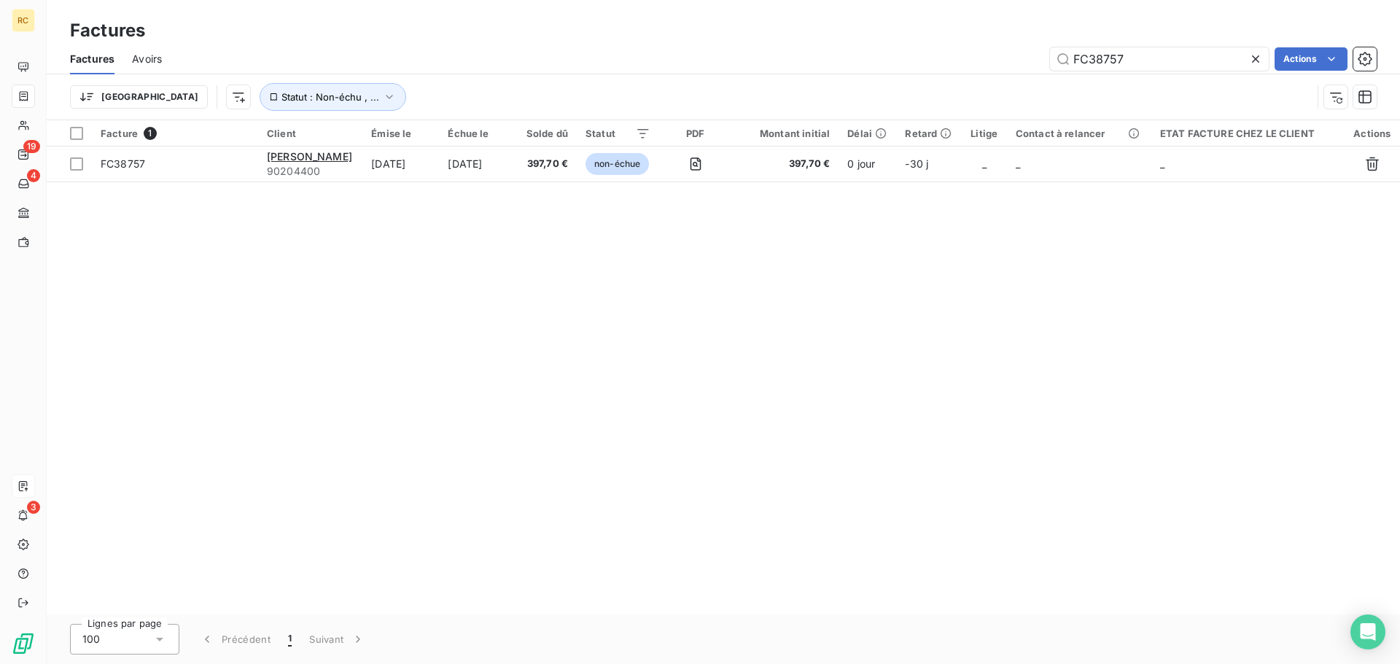
drag, startPoint x: 1135, startPoint y: 58, endPoint x: 1014, endPoint y: 66, distance: 121.3
click at [1014, 66] on div "FC38757 Actions" at bounding box center [777, 58] width 1197 height 23
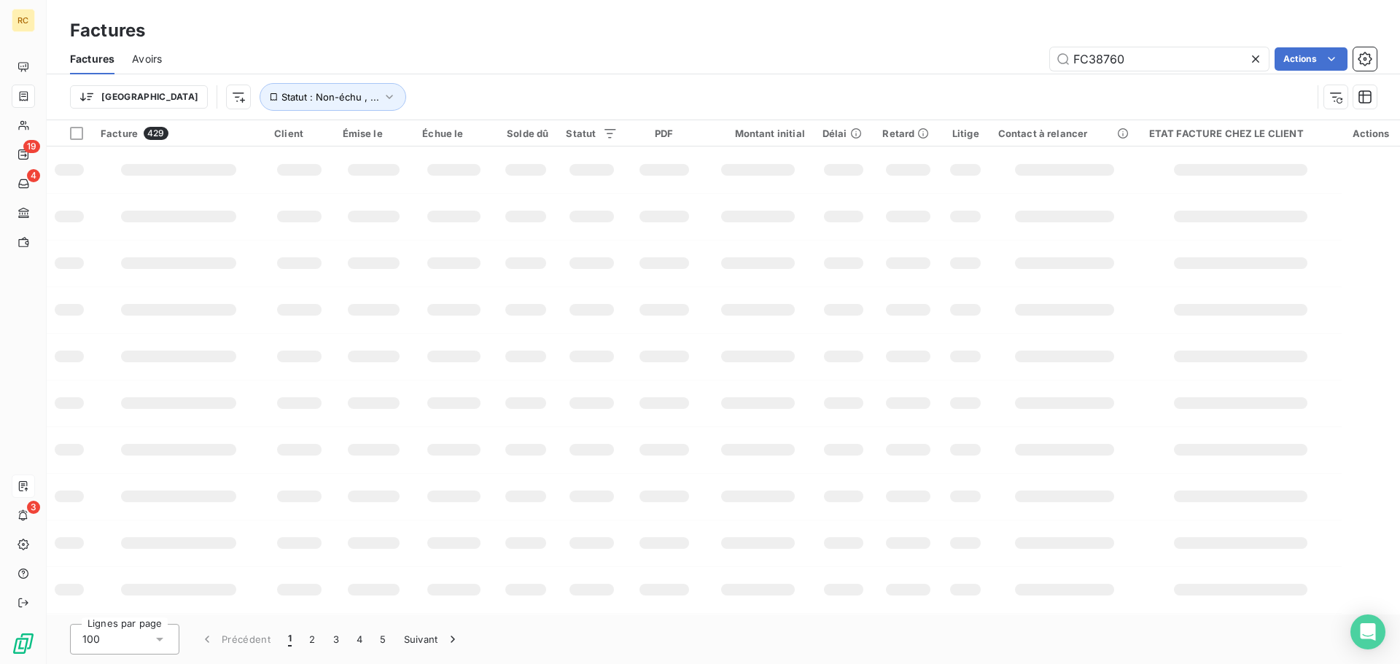
type input "FC38760"
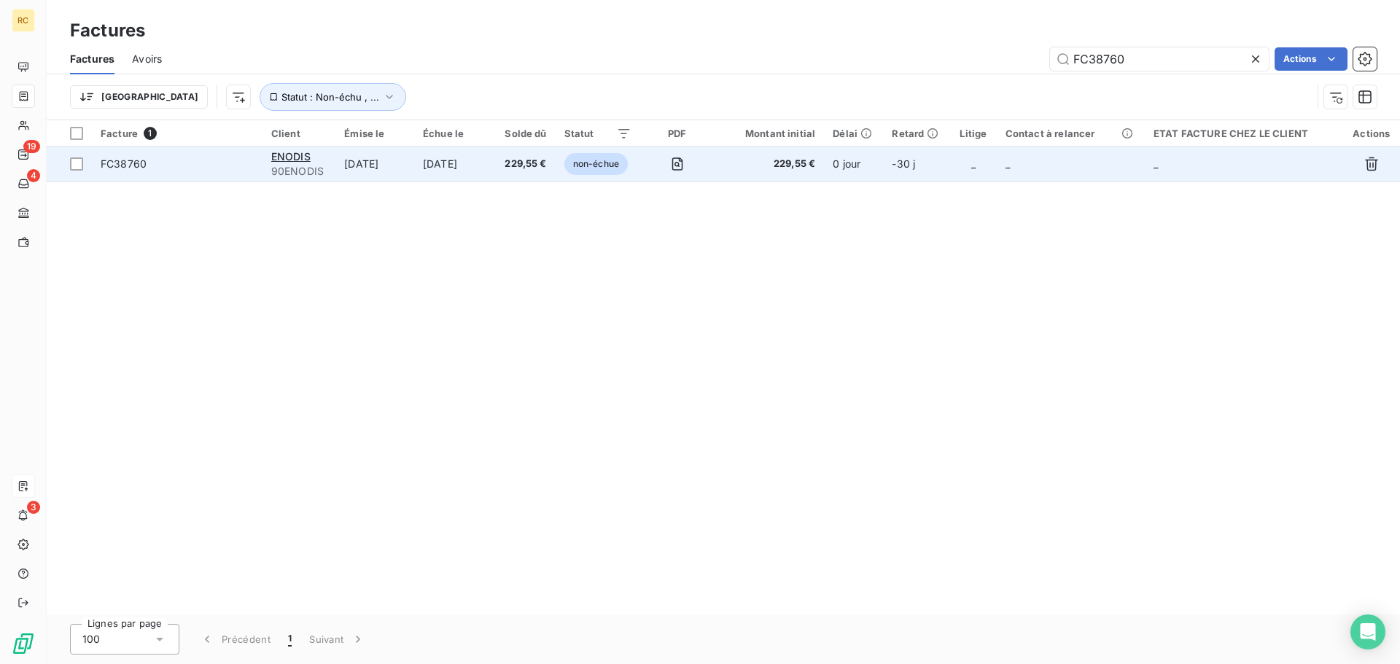
click at [152, 162] on span "FC38760" at bounding box center [177, 164] width 153 height 15
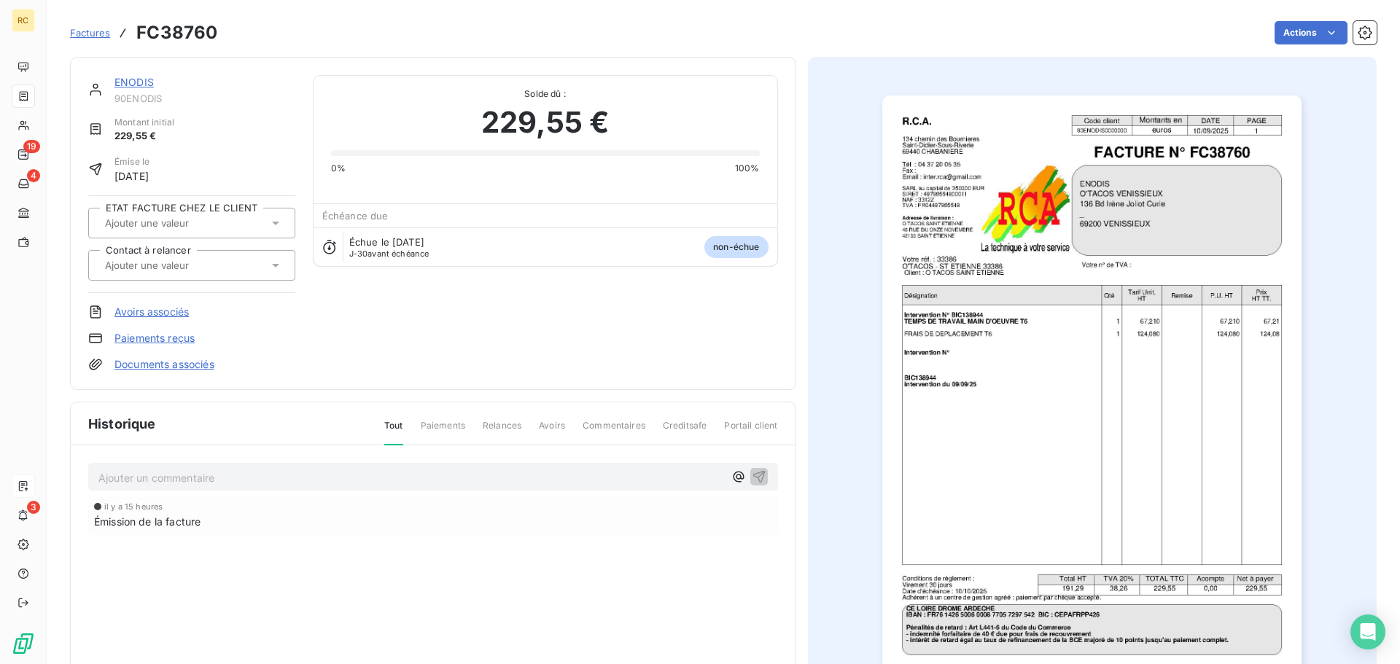
click at [168, 367] on link "Documents associés" at bounding box center [164, 364] width 100 height 15
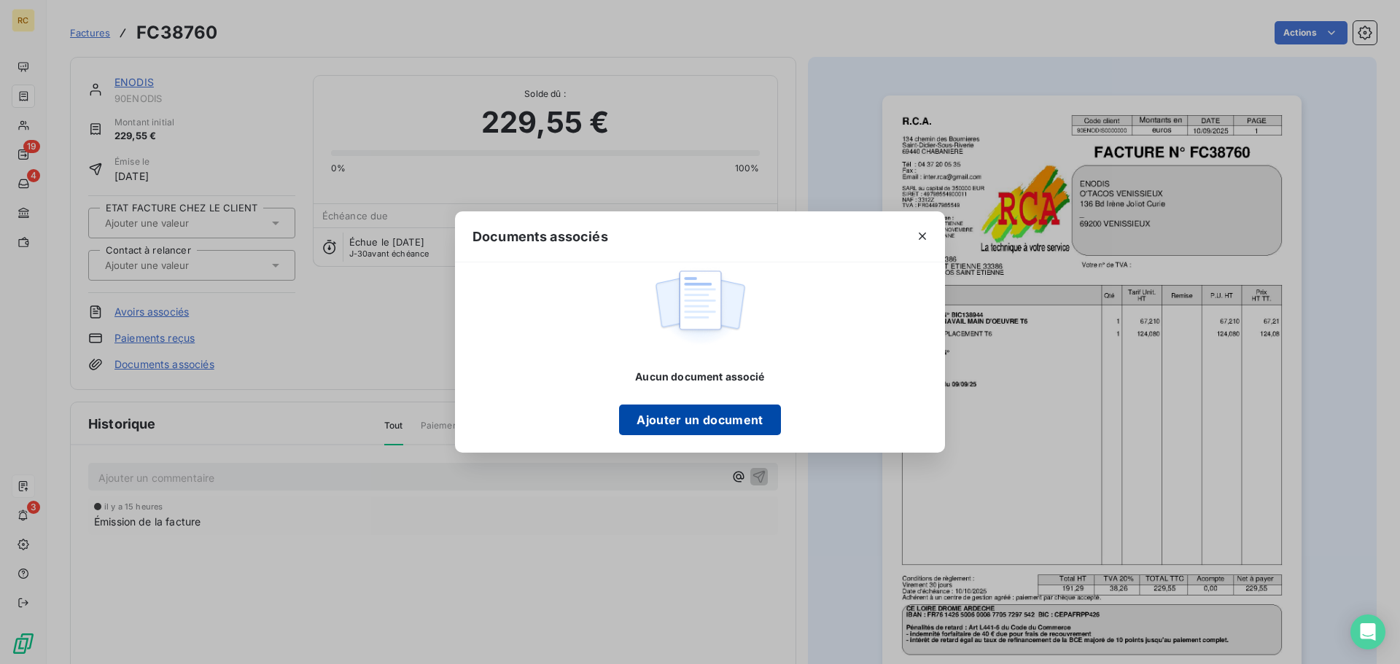
click at [707, 409] on button "Ajouter un document" at bounding box center [699, 420] width 161 height 31
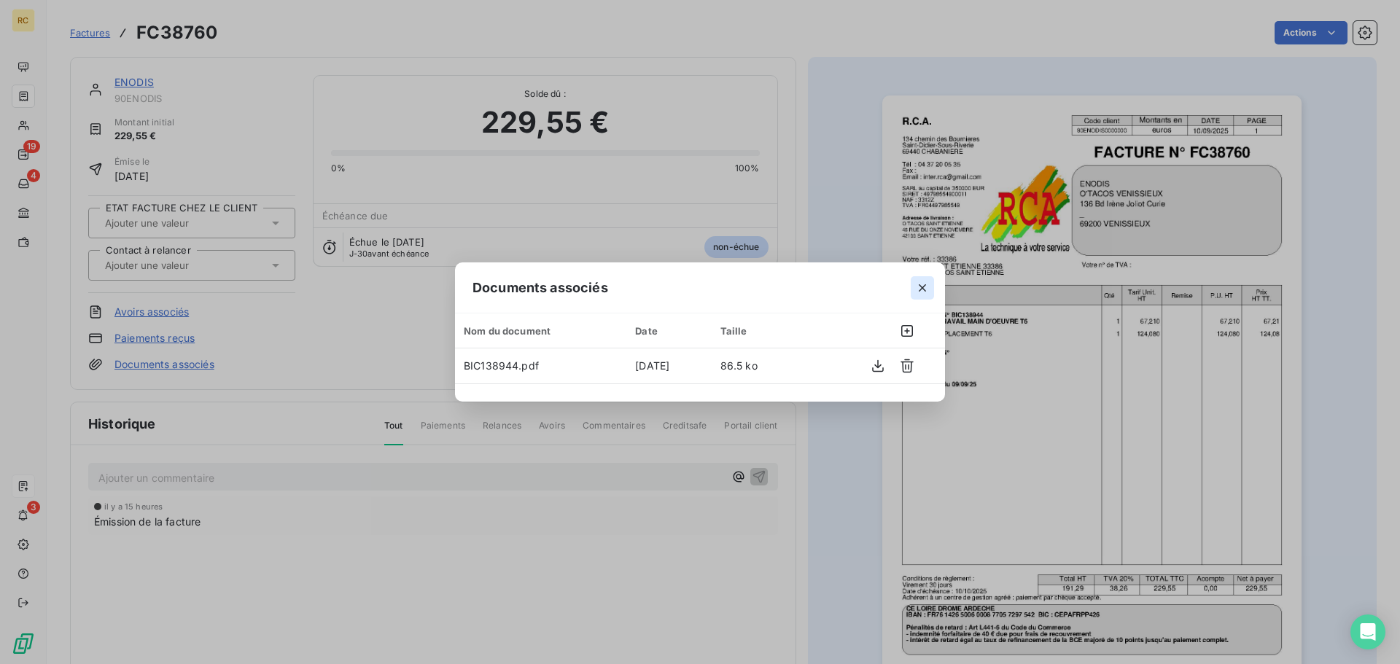
click at [922, 287] on icon "button" at bounding box center [922, 287] width 7 height 7
